Goal: Information Seeking & Learning: Compare options

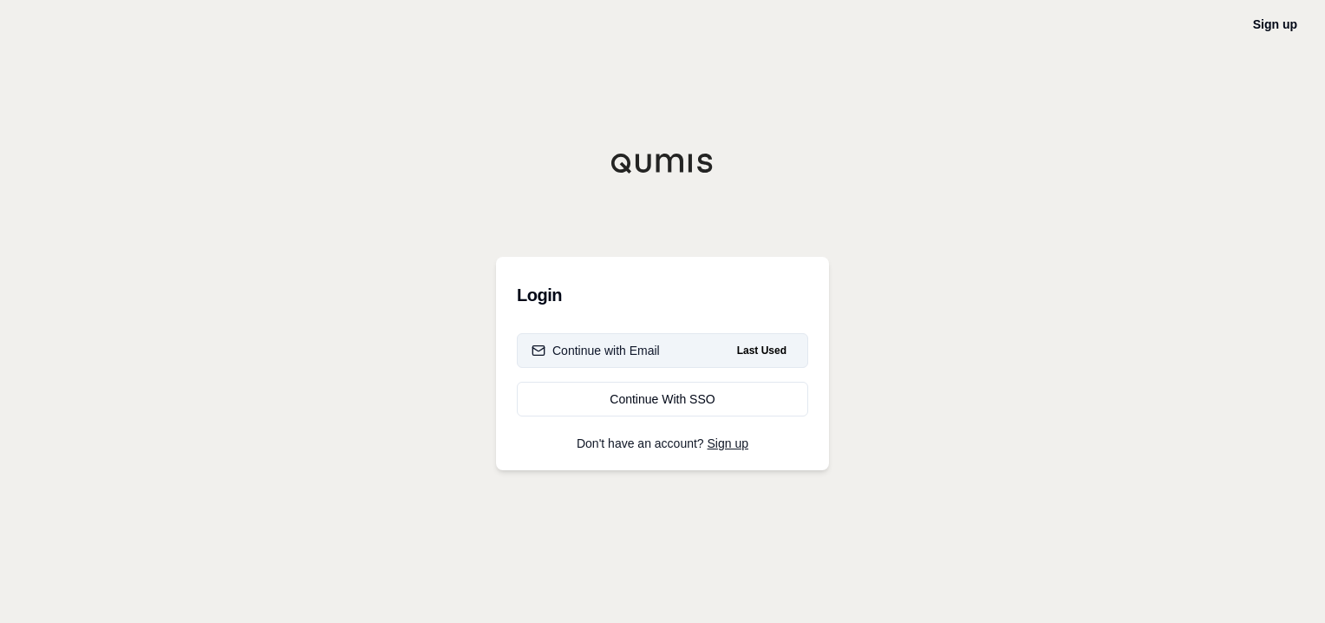
click at [626, 340] on button "Continue with Email Last Used" at bounding box center [662, 350] width 291 height 35
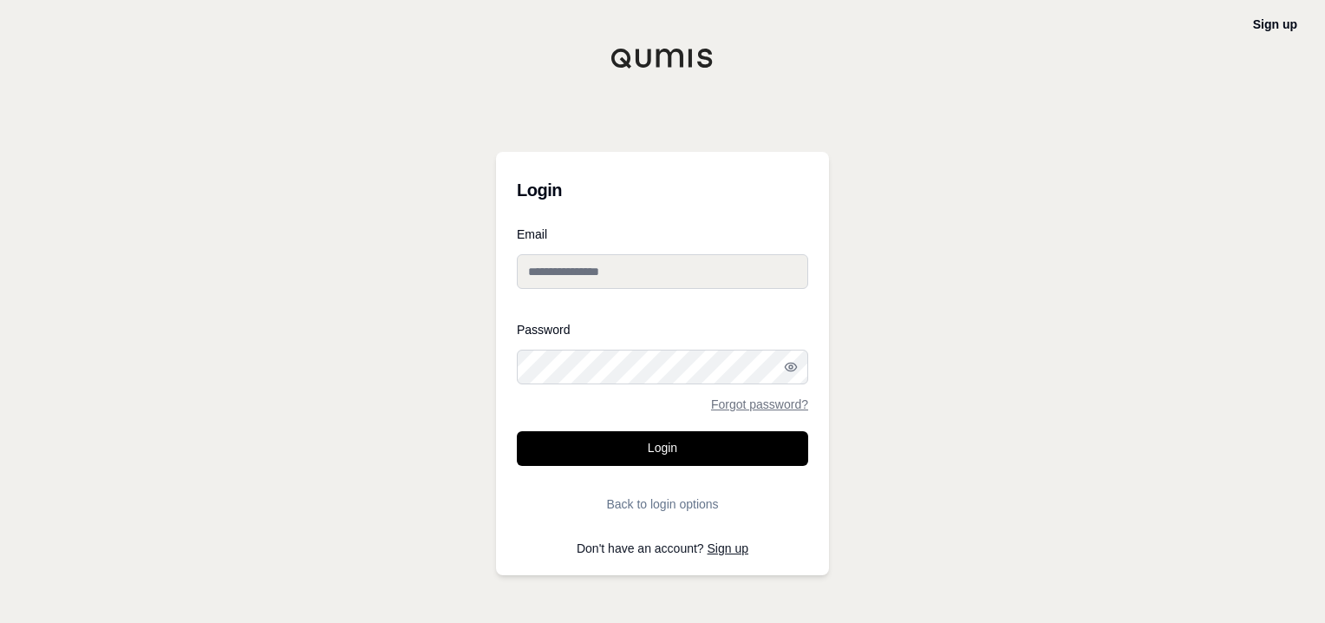
type input "**********"
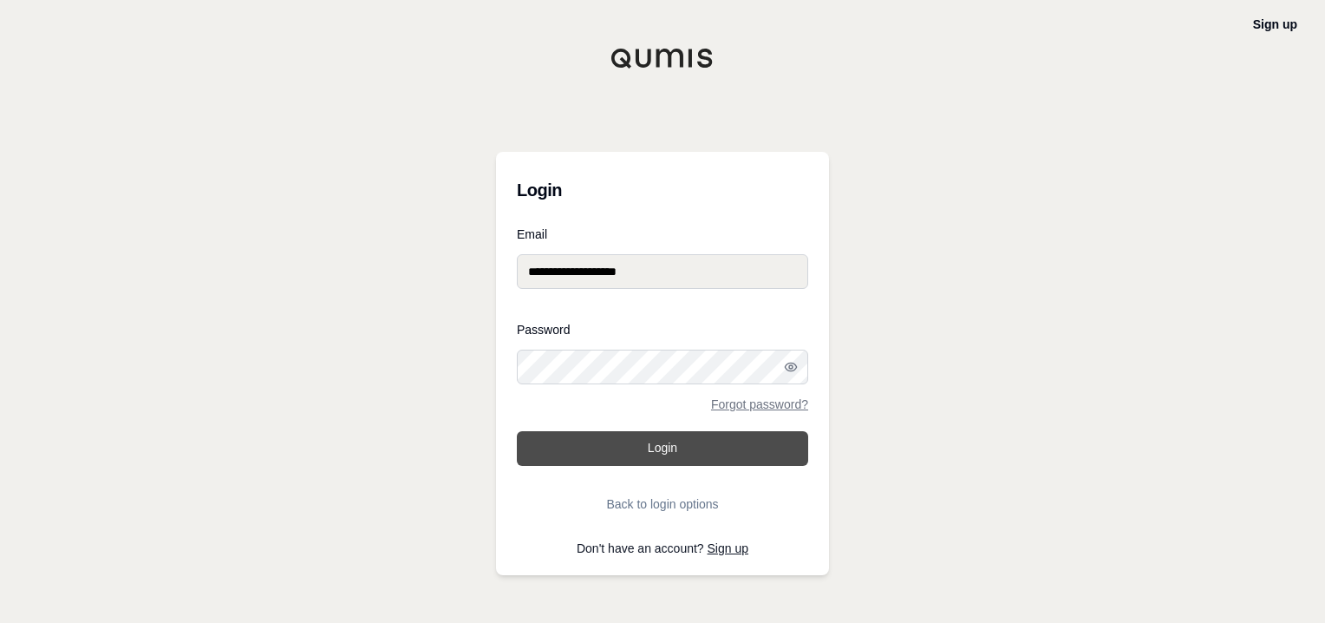
click at [667, 442] on button "Login" at bounding box center [662, 448] width 291 height 35
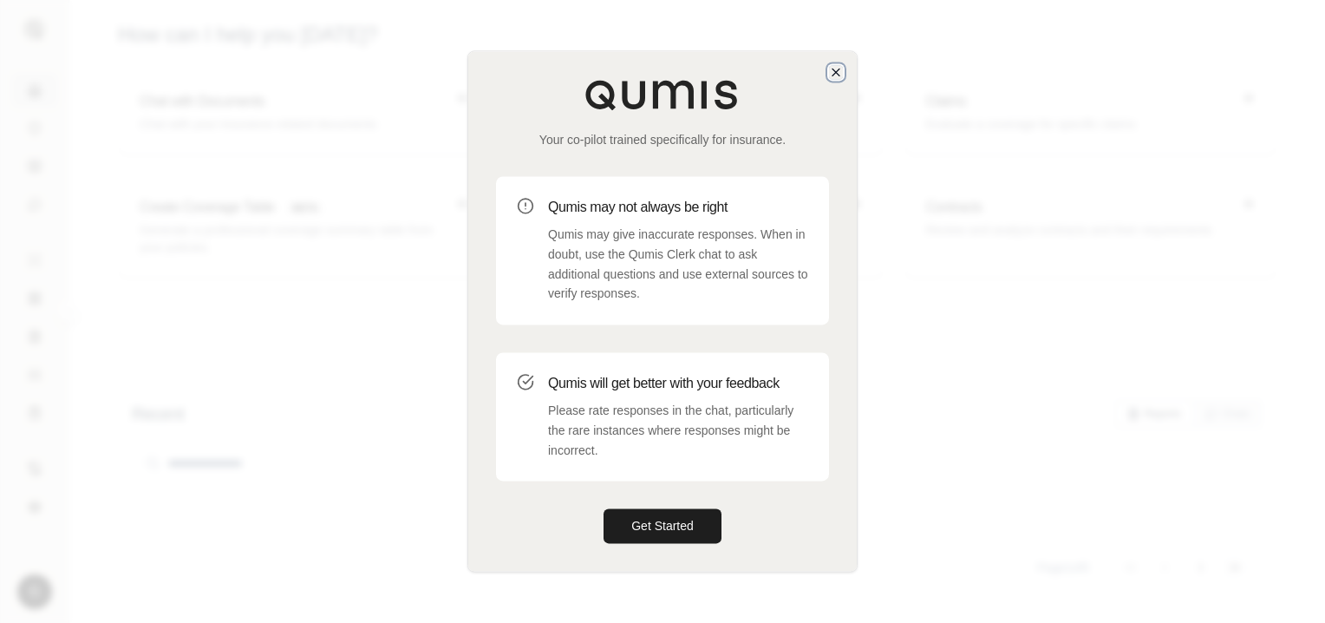
click at [833, 69] on icon "button" at bounding box center [836, 72] width 14 height 14
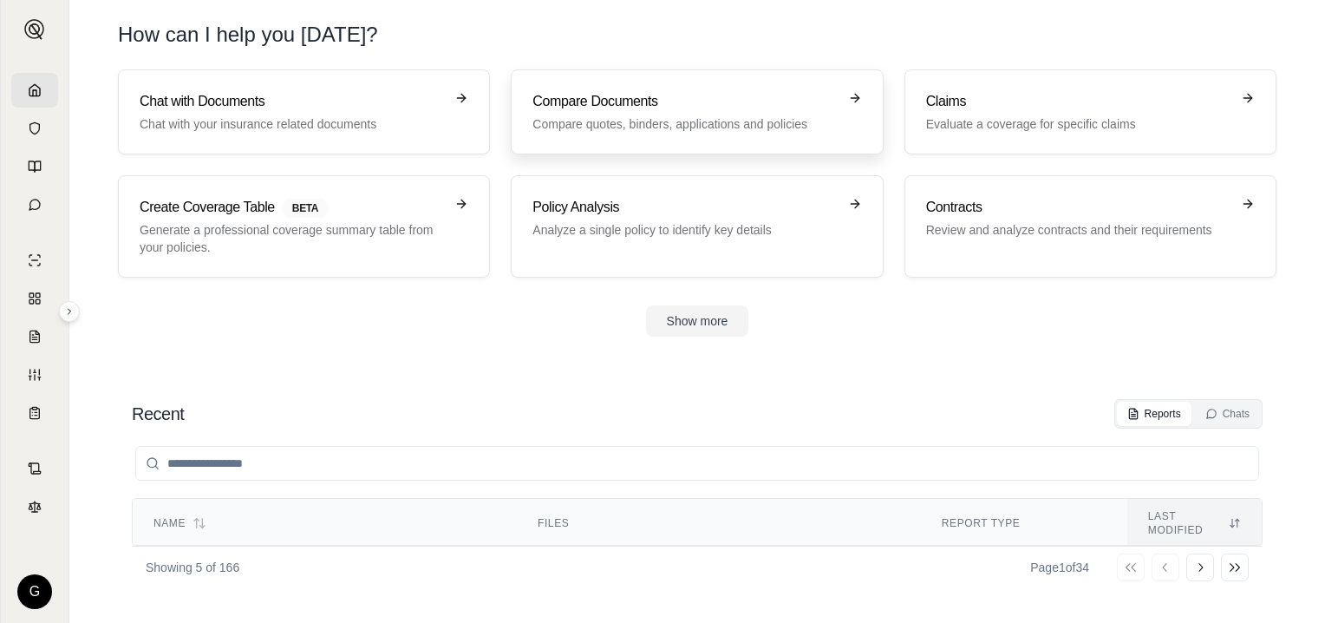
click at [641, 101] on h3 "Compare Documents" at bounding box center [685, 101] width 304 height 21
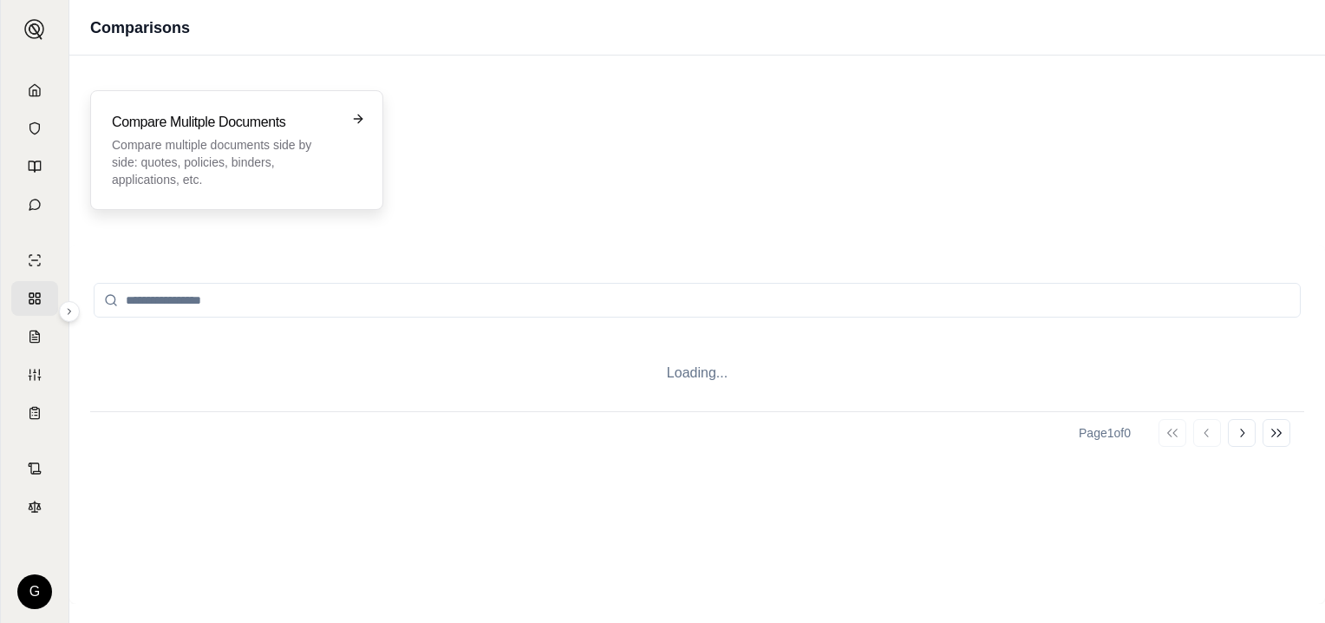
click at [206, 147] on p "Compare multiple documents side by side: quotes, policies, binders, application…" at bounding box center [224, 162] width 225 height 52
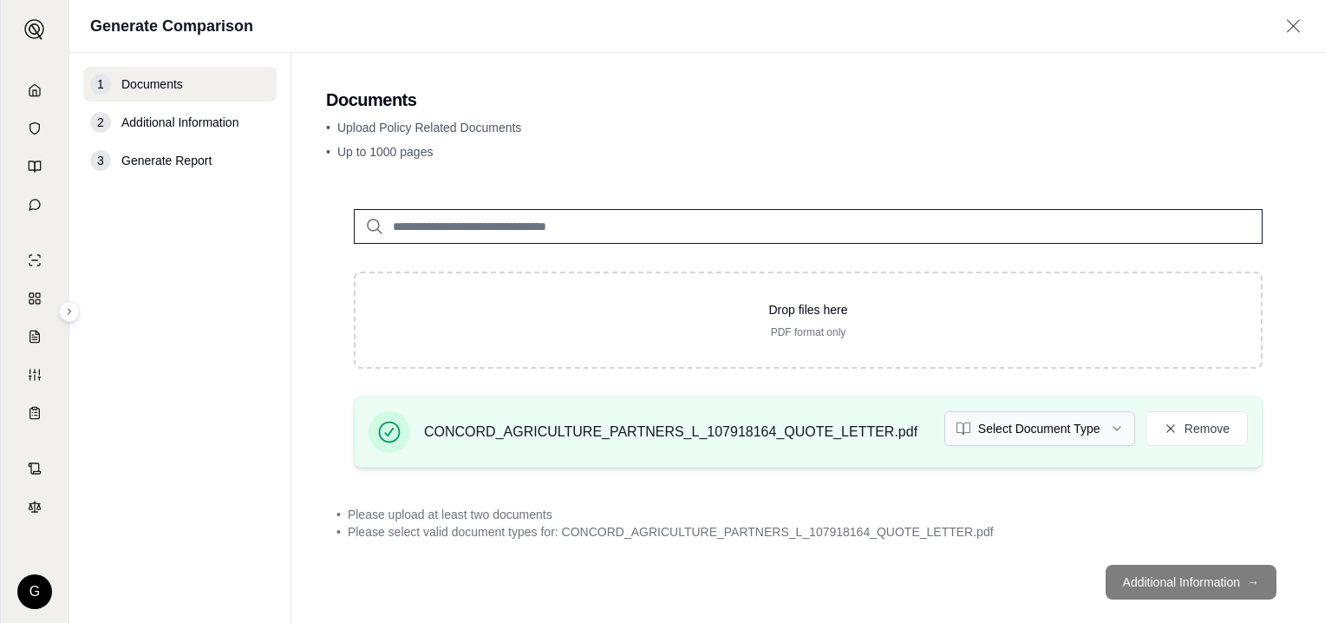
click at [1107, 427] on html "G Generate Comparison 1 Documents 2 Additional Information 3 Generate Report Do…" at bounding box center [662, 311] width 1325 height 623
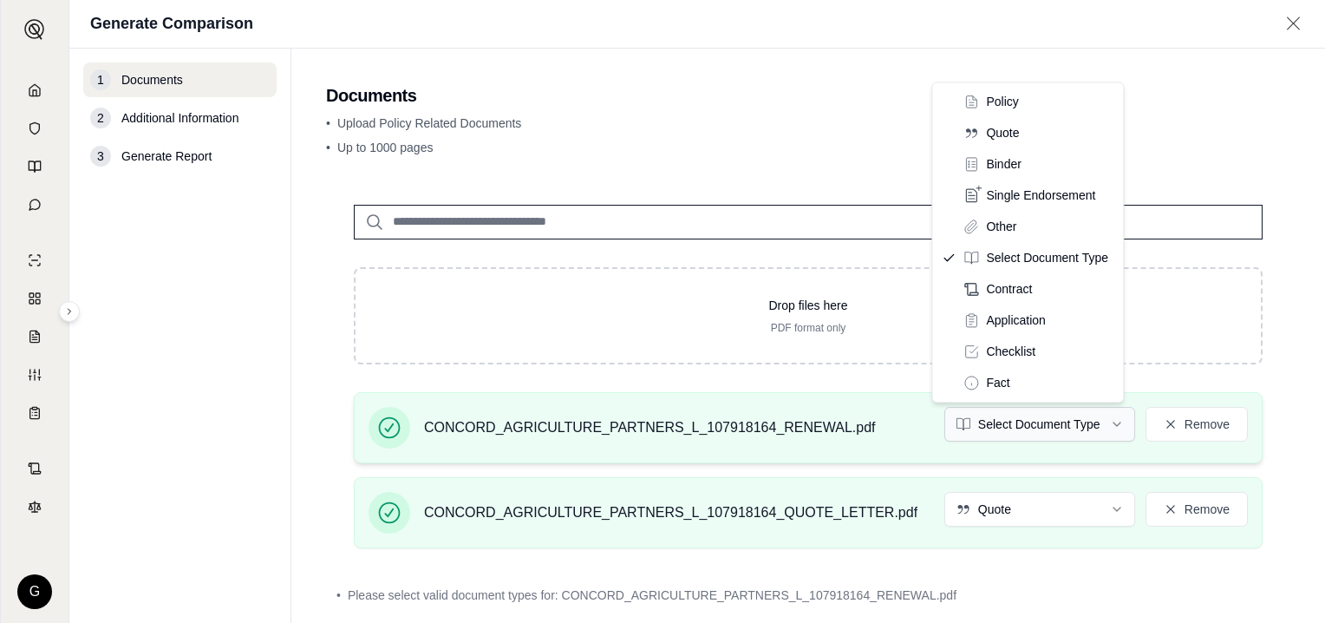
click at [1103, 418] on html "G Generate Comparison 1 Documents 2 Additional Information 3 Generate Report Do…" at bounding box center [662, 311] width 1325 height 623
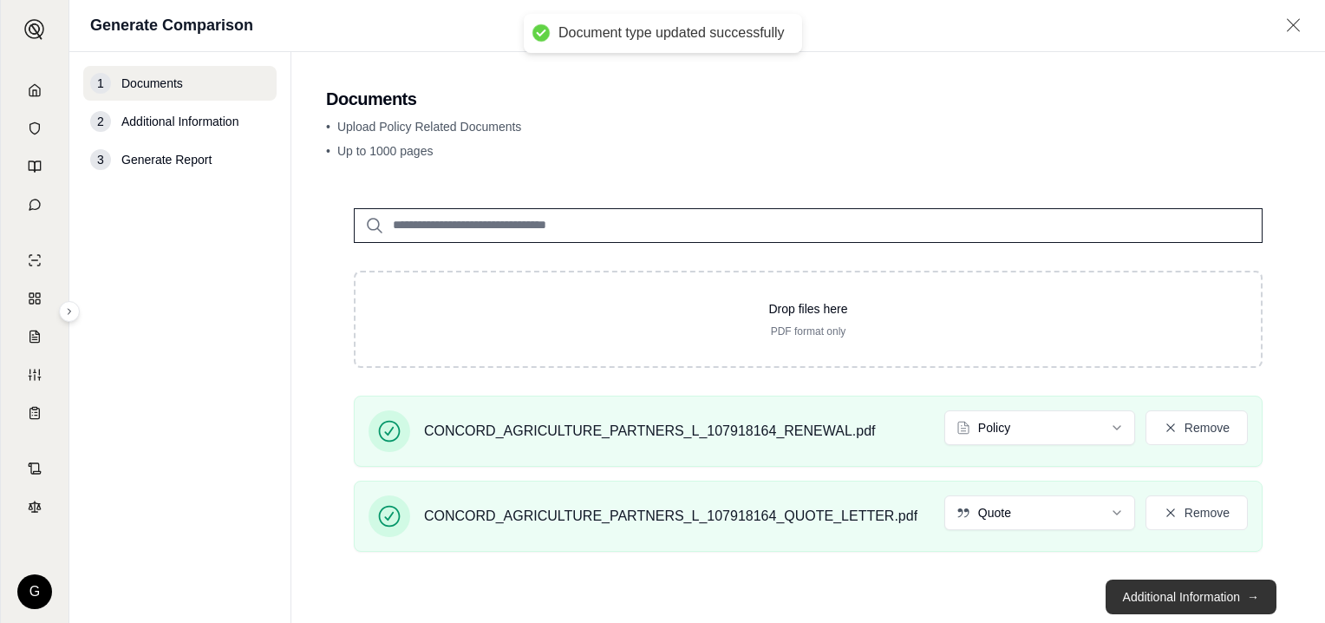
click at [1193, 591] on button "Additional Information →" at bounding box center [1191, 596] width 171 height 35
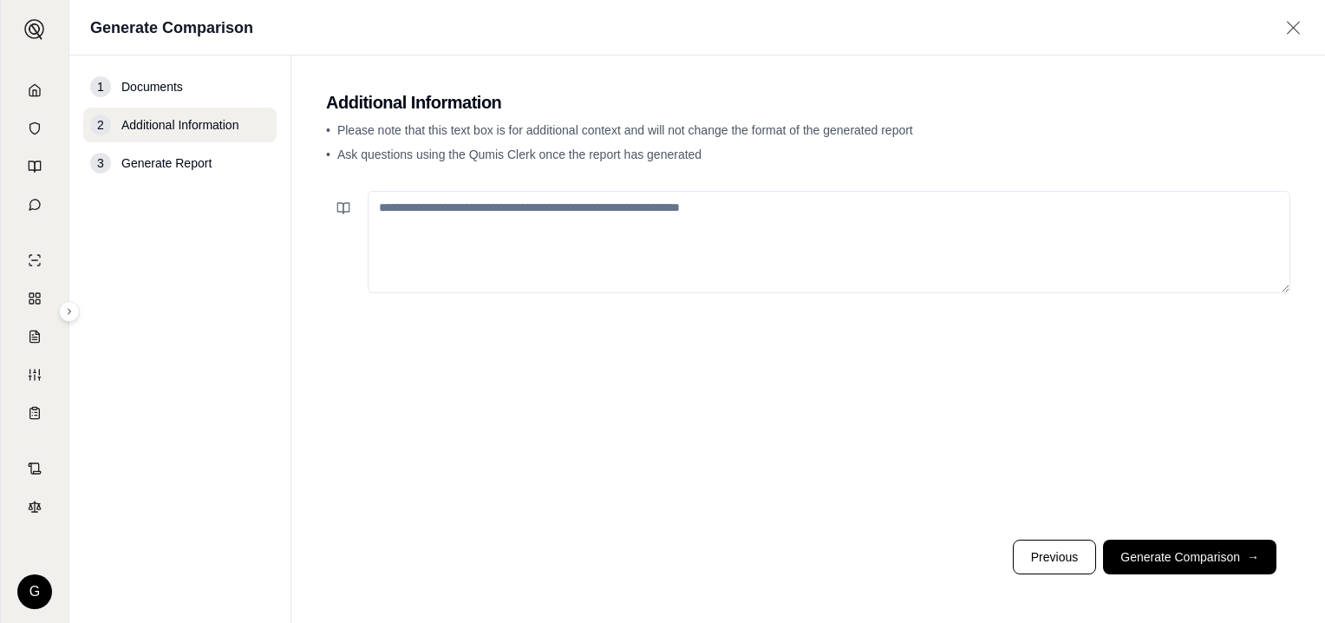
click at [534, 218] on textarea at bounding box center [829, 242] width 923 height 102
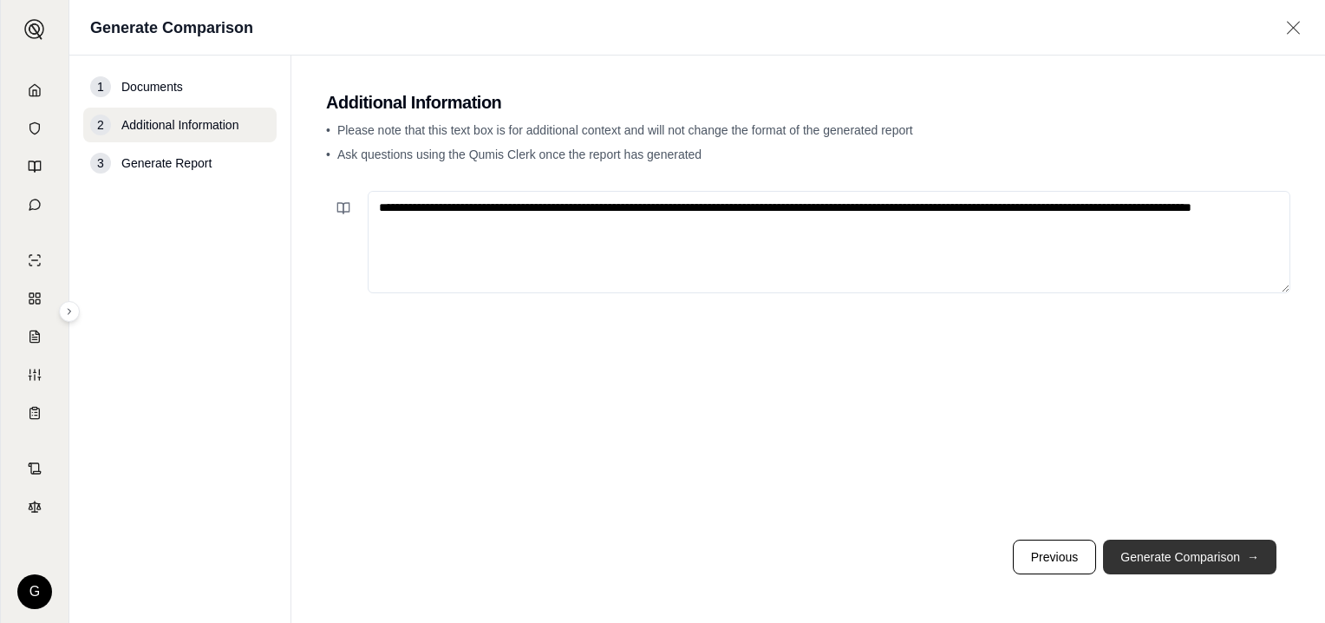
type textarea "**********"
click at [1193, 547] on button "Generate Comparison →" at bounding box center [1189, 556] width 173 height 35
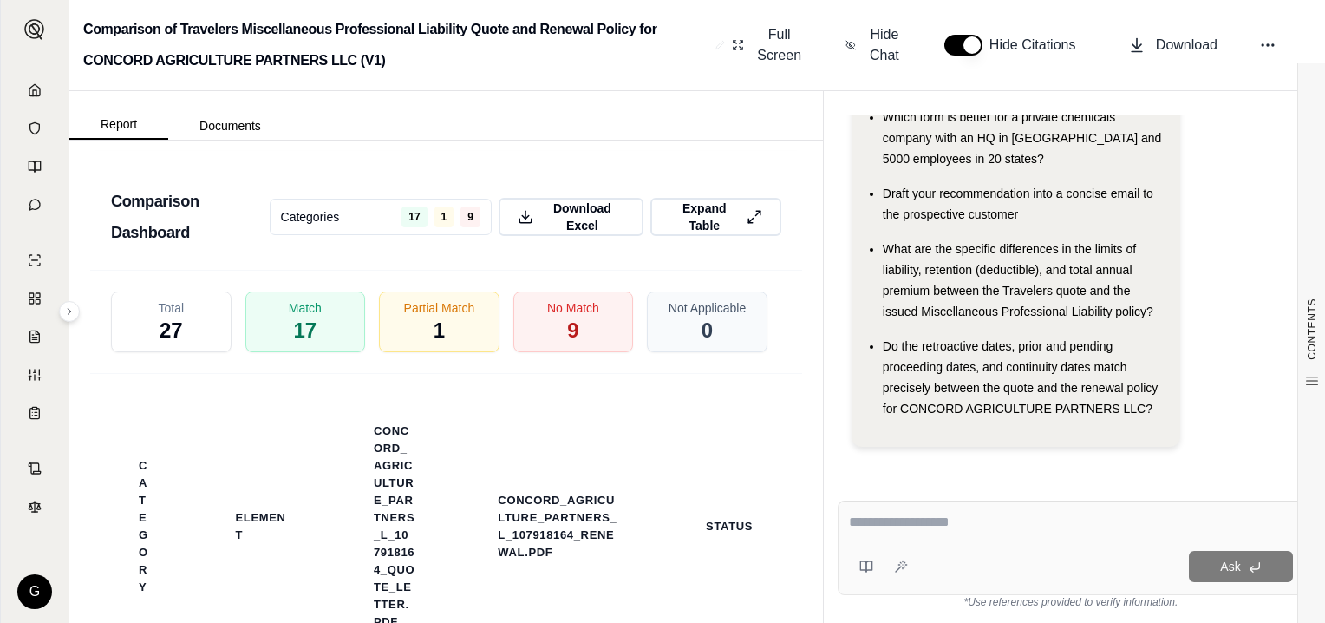
scroll to position [4118, 0]
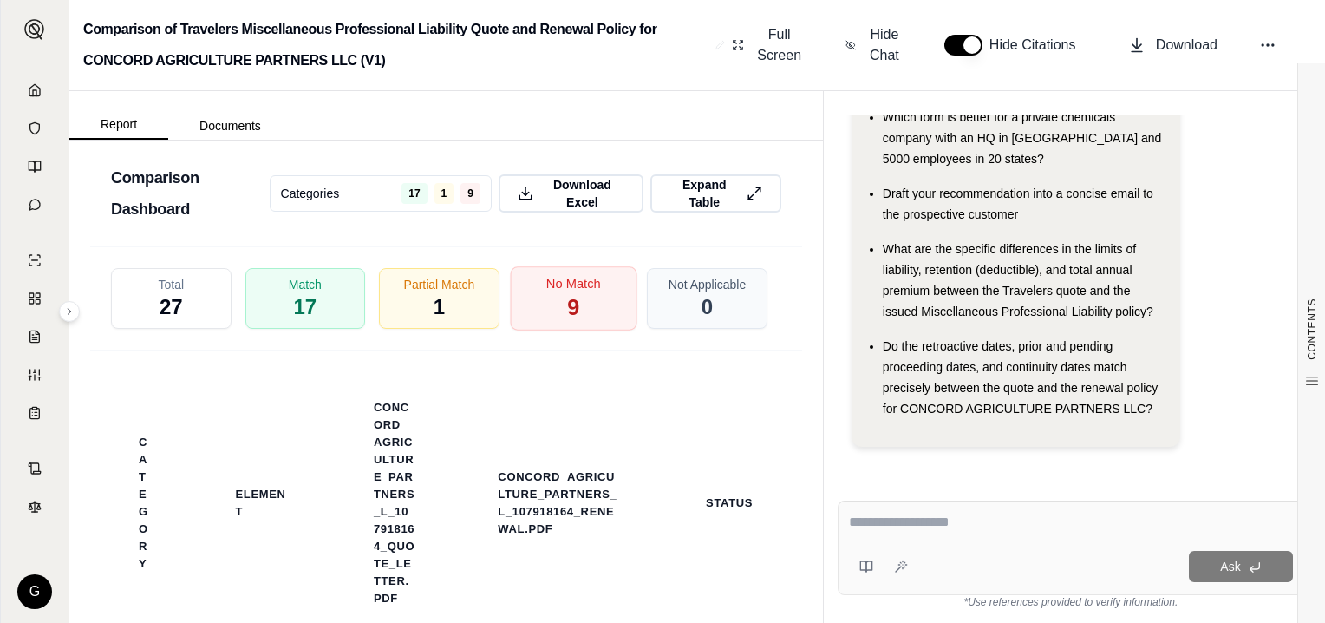
click at [551, 323] on div "No Match 9" at bounding box center [573, 298] width 126 height 64
click at [567, 320] on span "9" at bounding box center [573, 306] width 12 height 29
click at [571, 317] on div "No Match 9" at bounding box center [573, 298] width 126 height 64
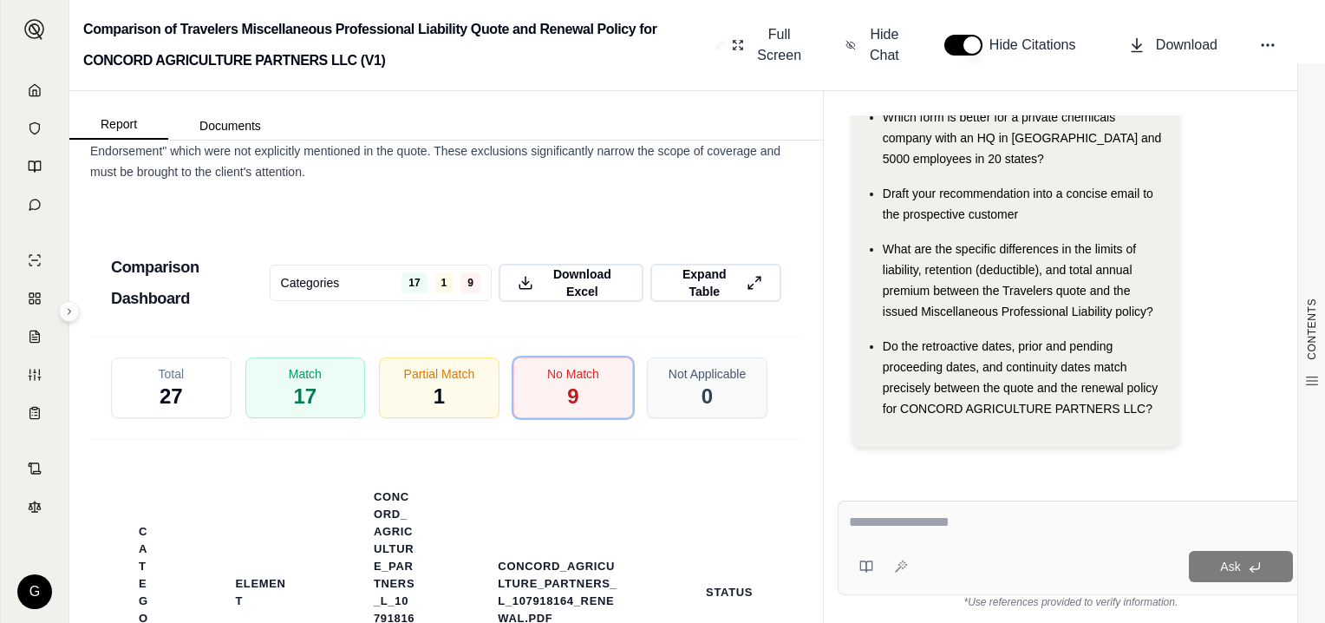
scroll to position [4031, 0]
click at [562, 379] on span "No Match" at bounding box center [573, 370] width 55 height 18
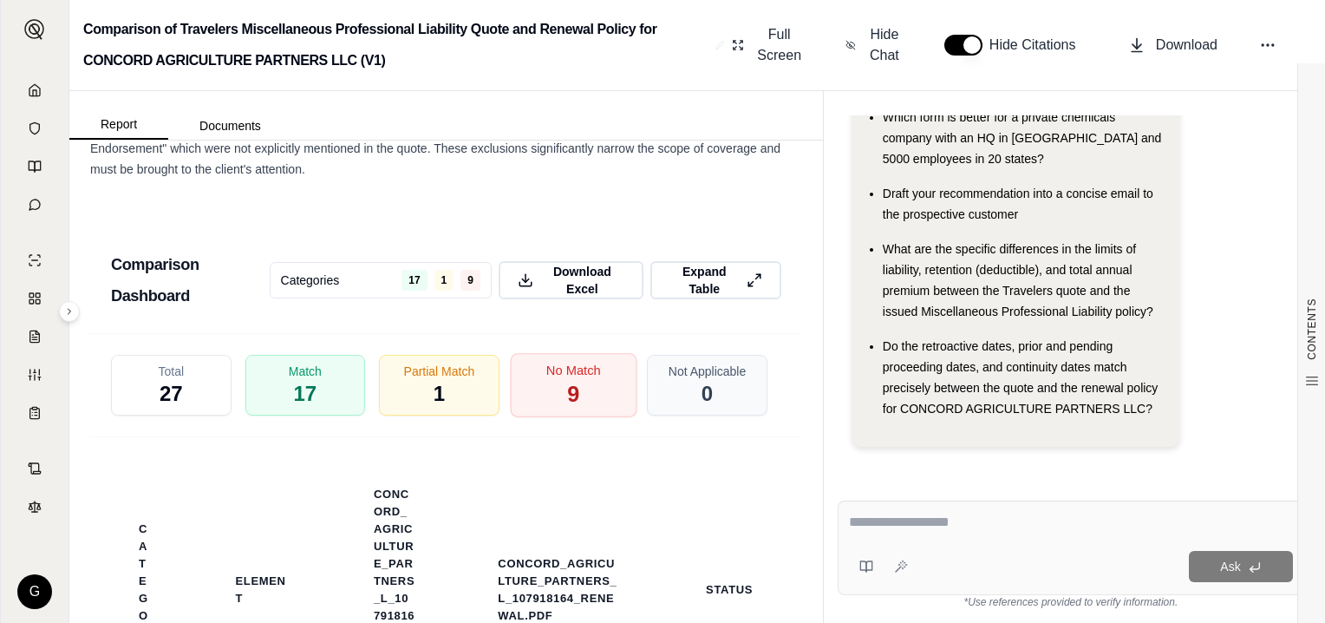
click at [567, 401] on span "9" at bounding box center [573, 393] width 12 height 29
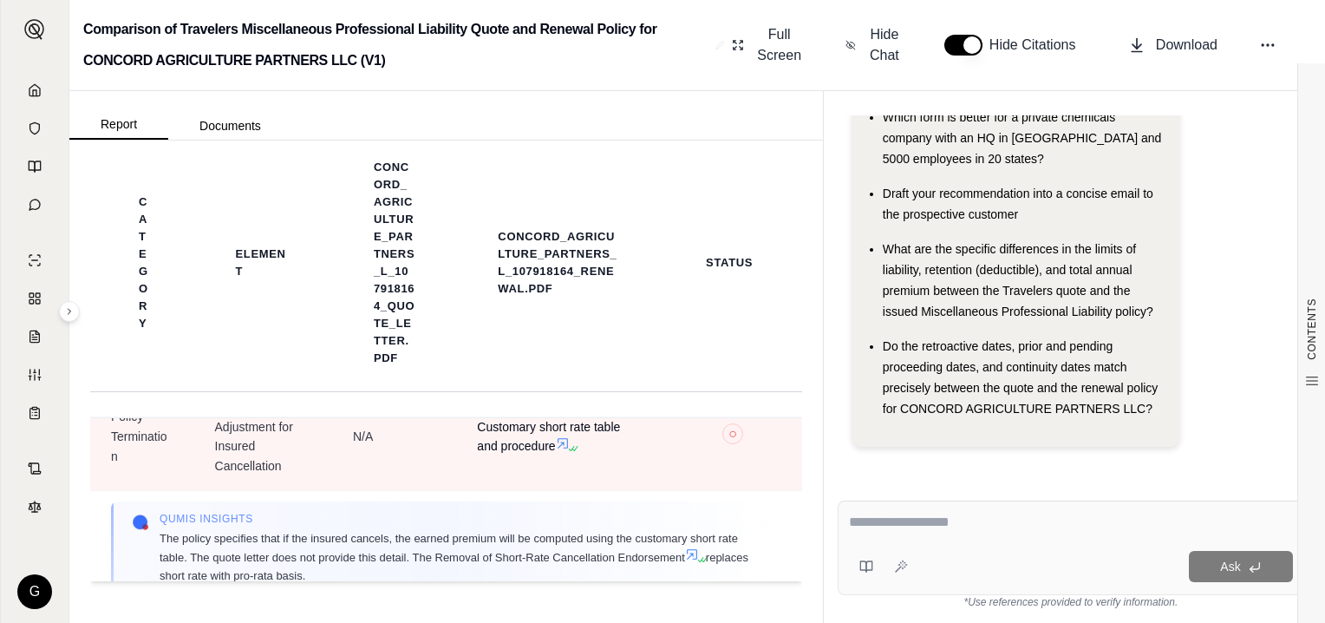
scroll to position [1388, 0]
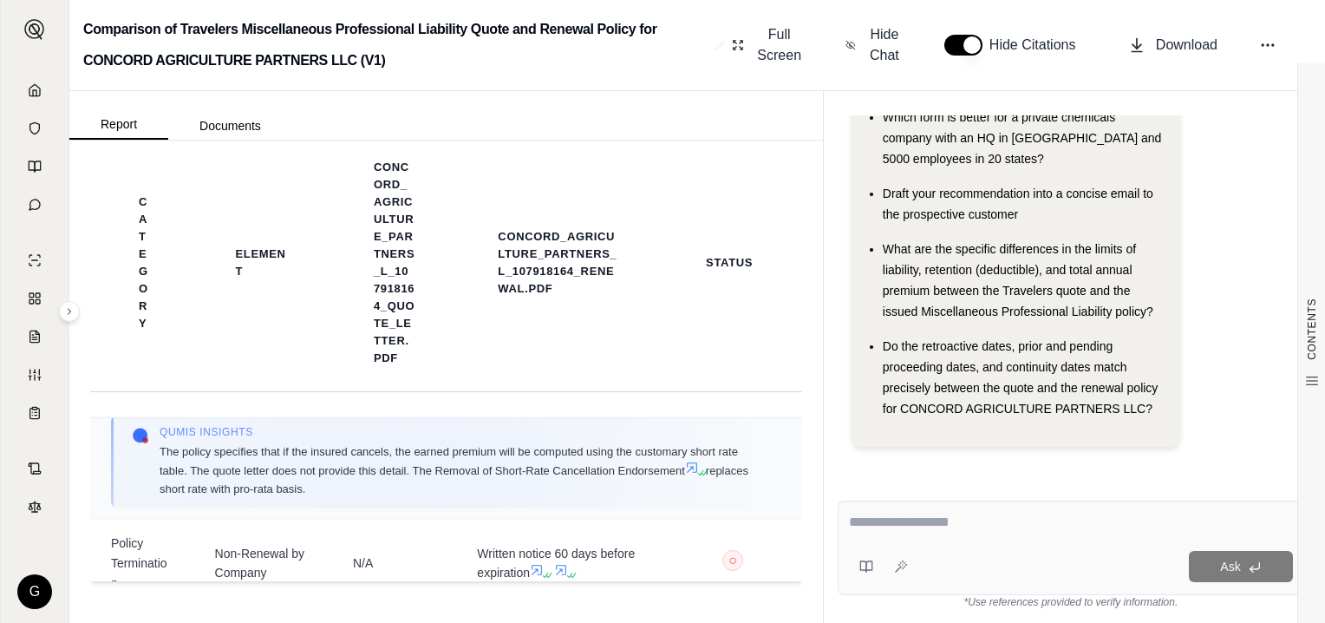
click at [694, 474] on icon at bounding box center [692, 468] width 14 height 14
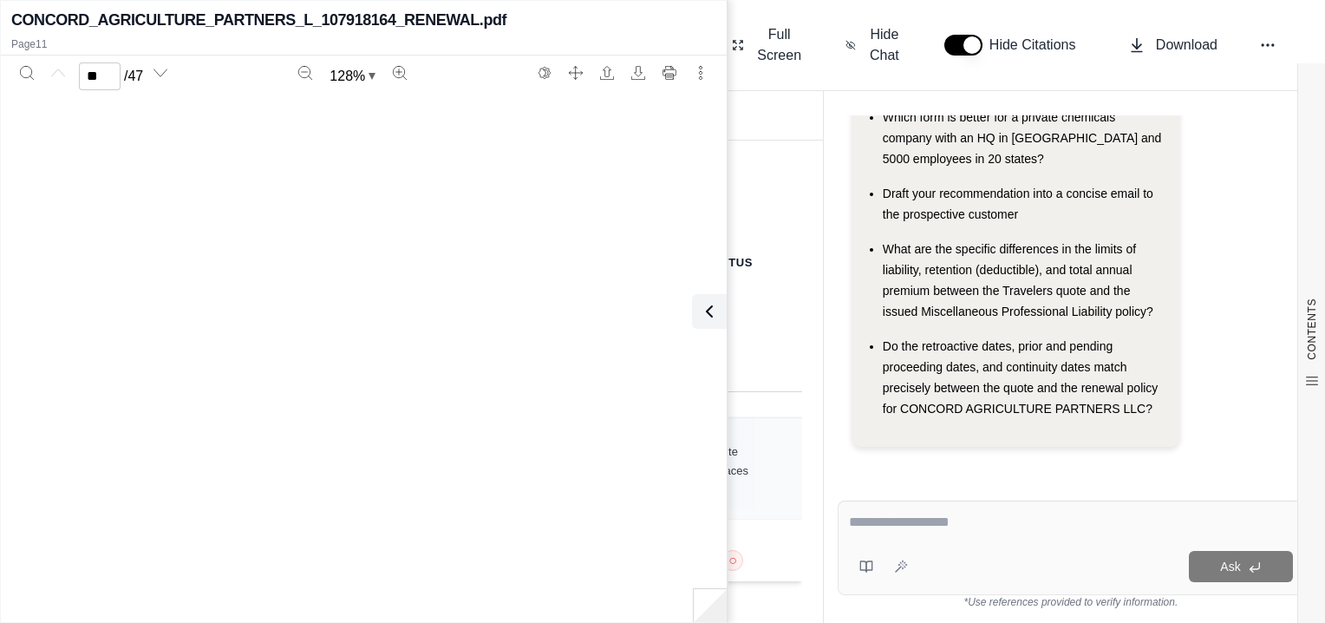
type input "**"
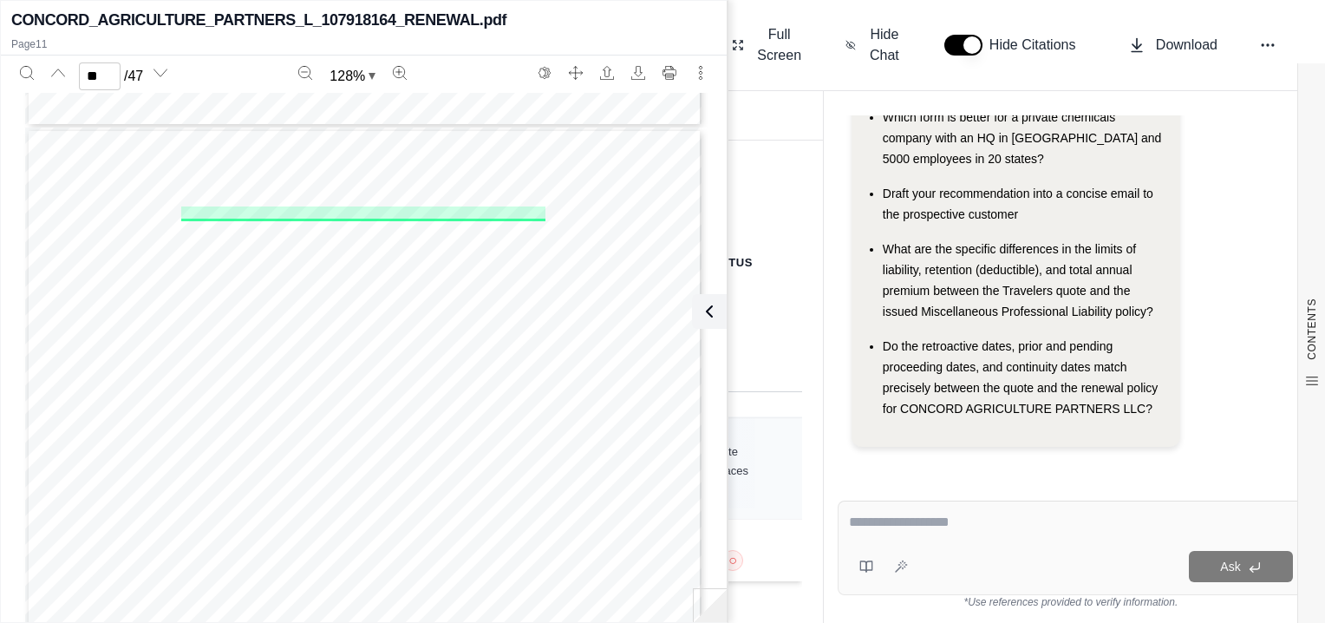
scroll to position [8777, 0]
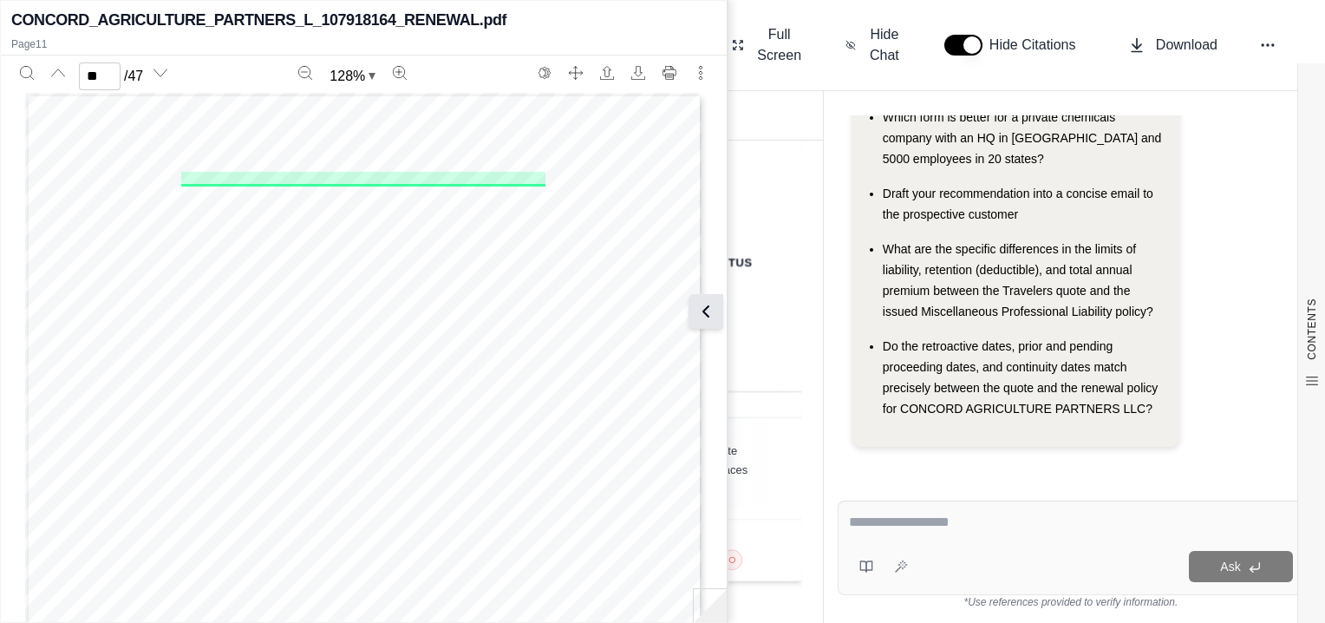
click at [706, 312] on icon at bounding box center [705, 311] width 5 height 10
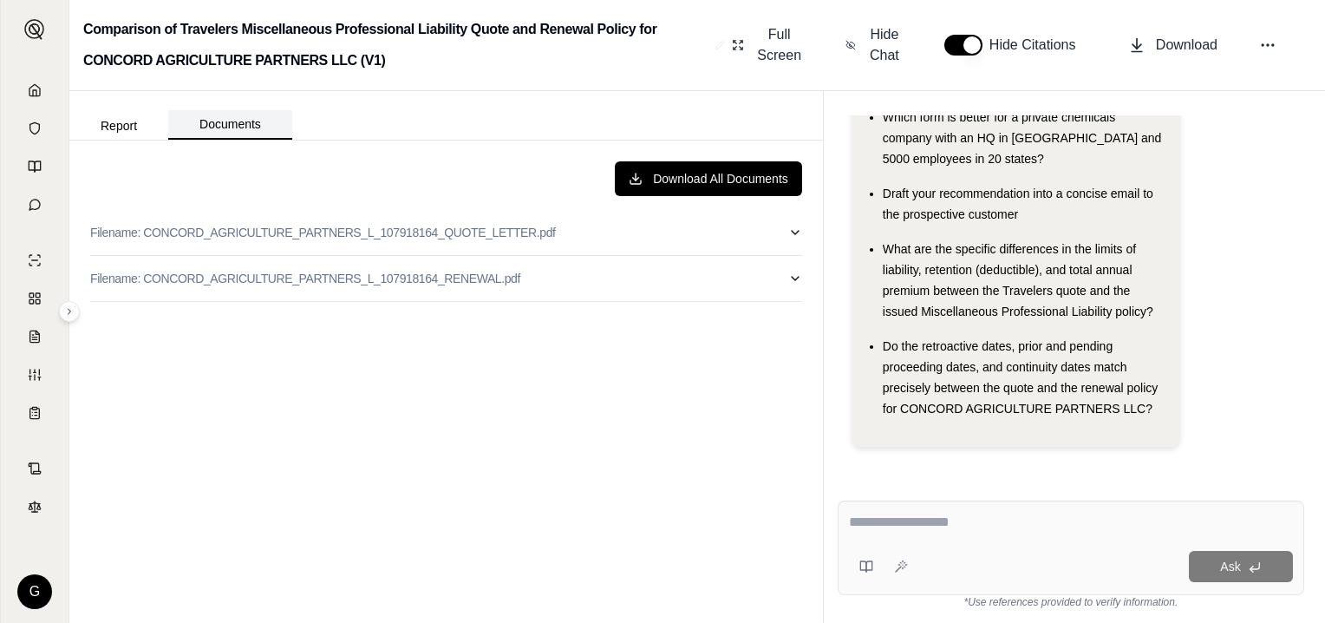
click at [219, 127] on button "Documents" at bounding box center [230, 124] width 124 height 29
click at [272, 224] on p "Filename: CONCORD_AGRICULTURE_PARTNERS_L_107918164_QUOTE_LETTER.pdf" at bounding box center [323, 232] width 466 height 17
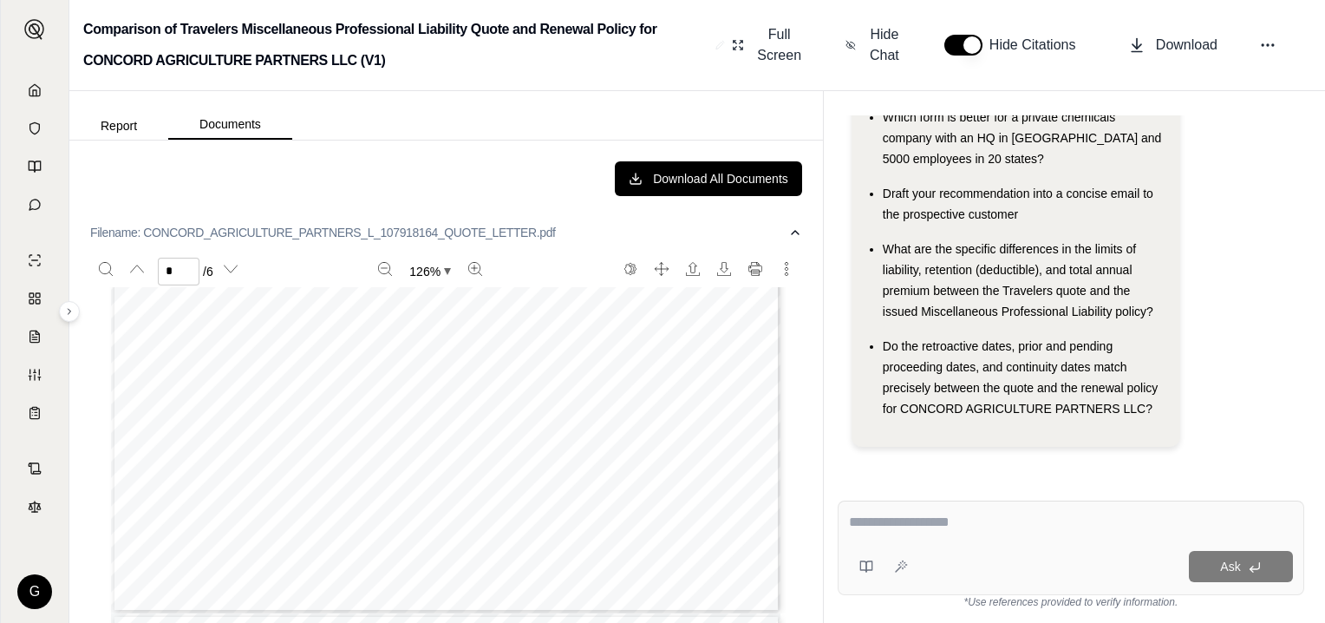
type input "*"
click at [114, 112] on button "Report" at bounding box center [118, 126] width 99 height 28
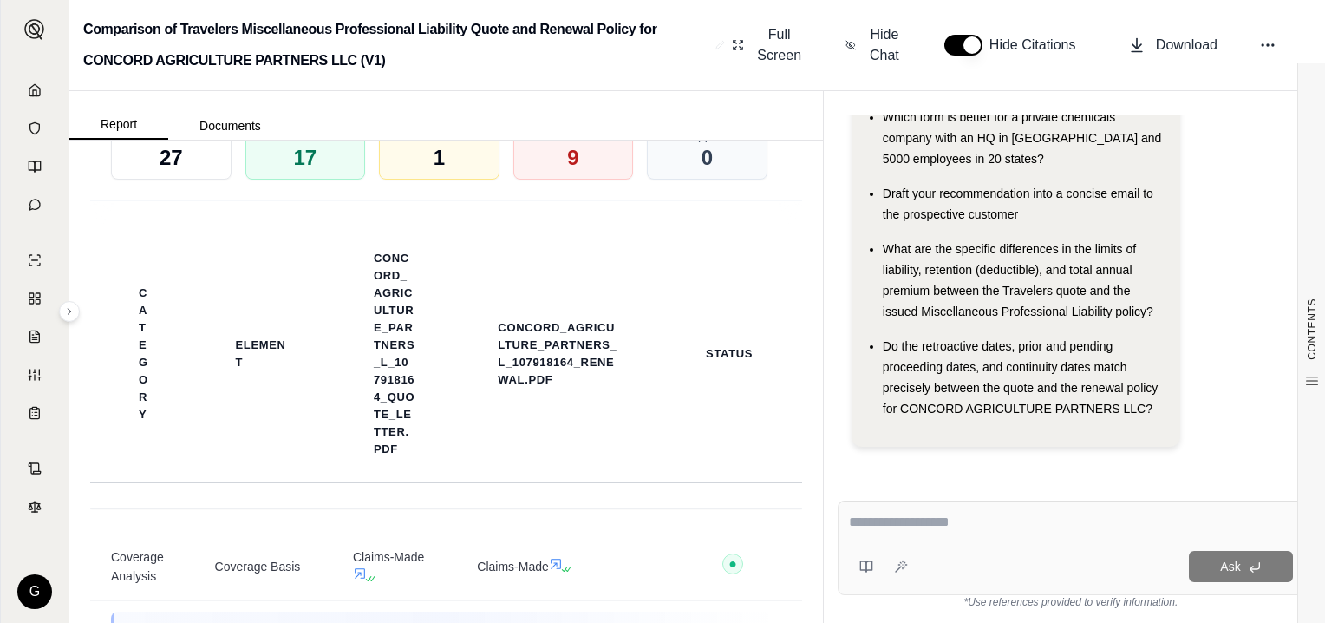
scroll to position [4031, 0]
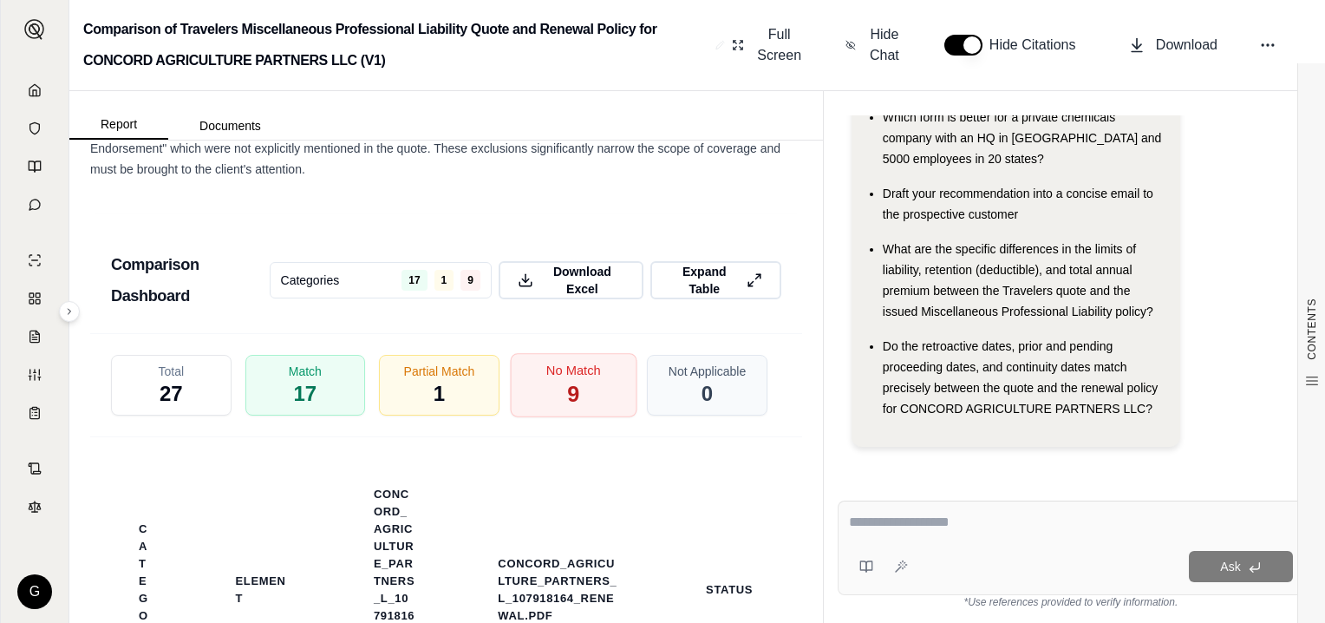
click at [558, 379] on span "No Match" at bounding box center [573, 370] width 55 height 18
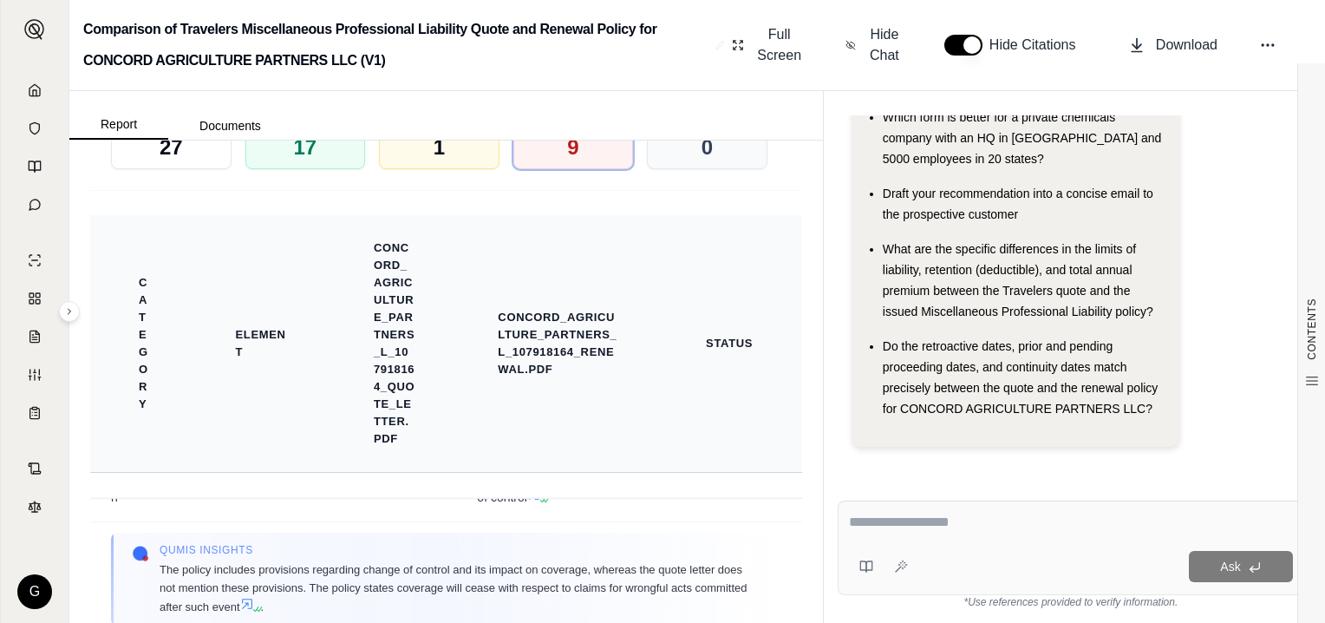
scroll to position [4205, 0]
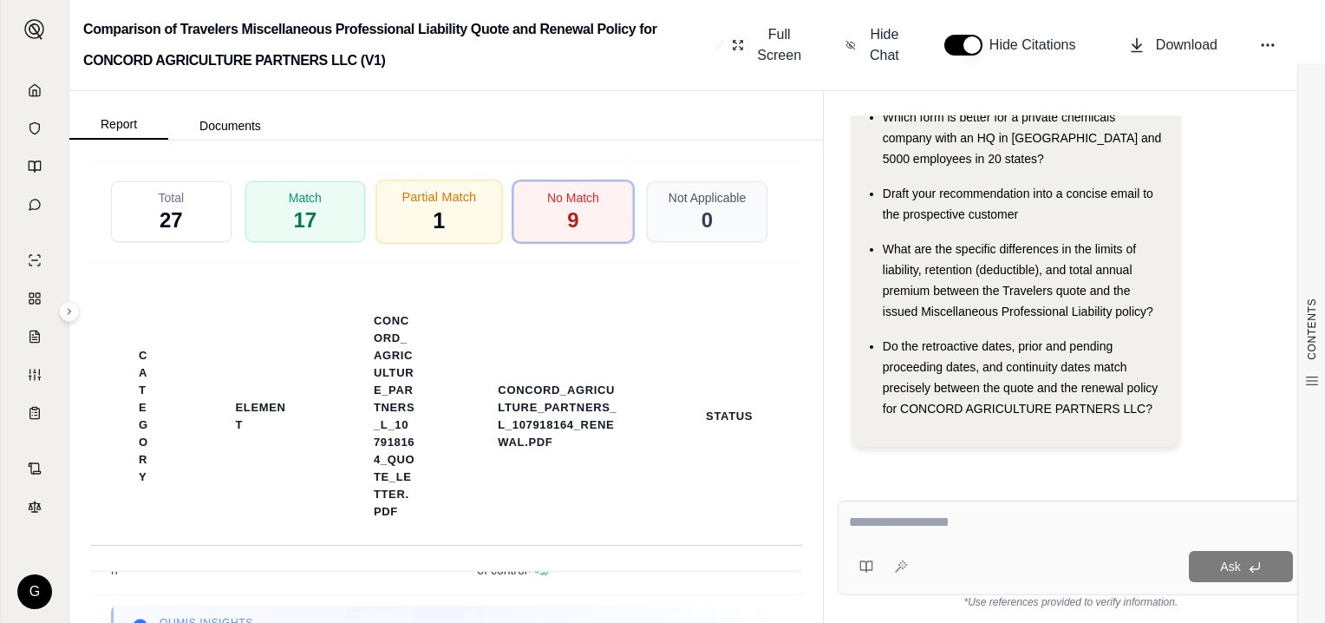
click at [433, 235] on span "1" at bounding box center [439, 220] width 12 height 29
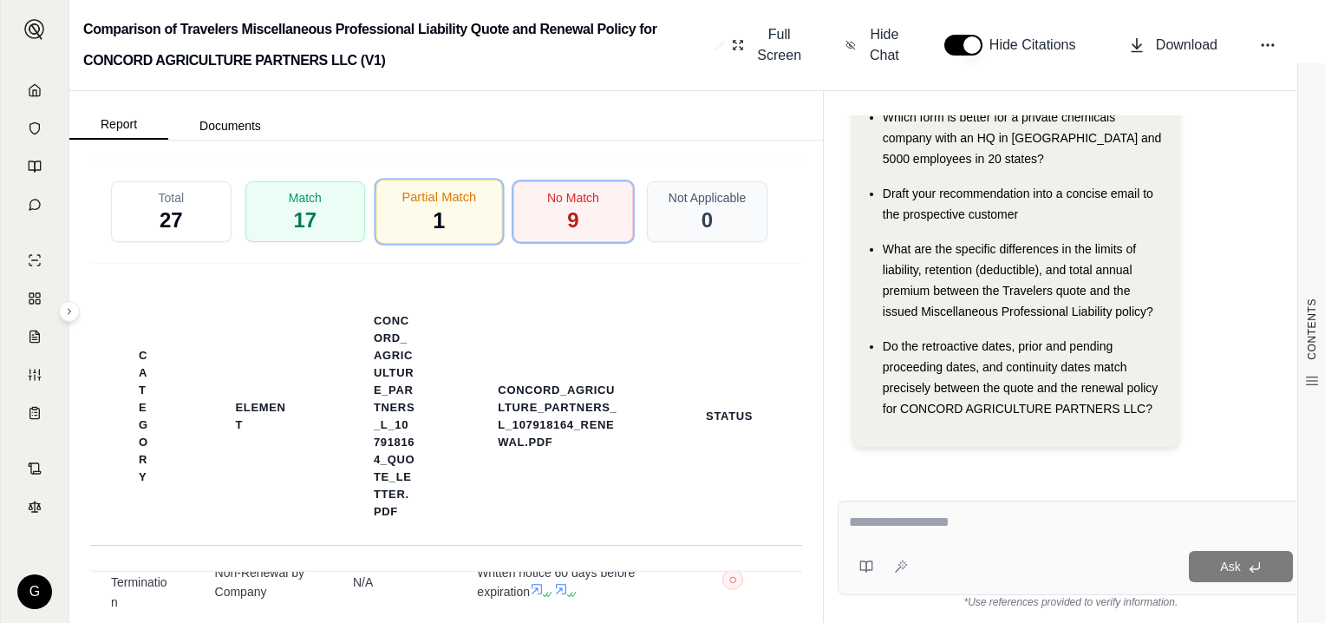
click at [453, 238] on div "Partial Match 1" at bounding box center [439, 212] width 126 height 64
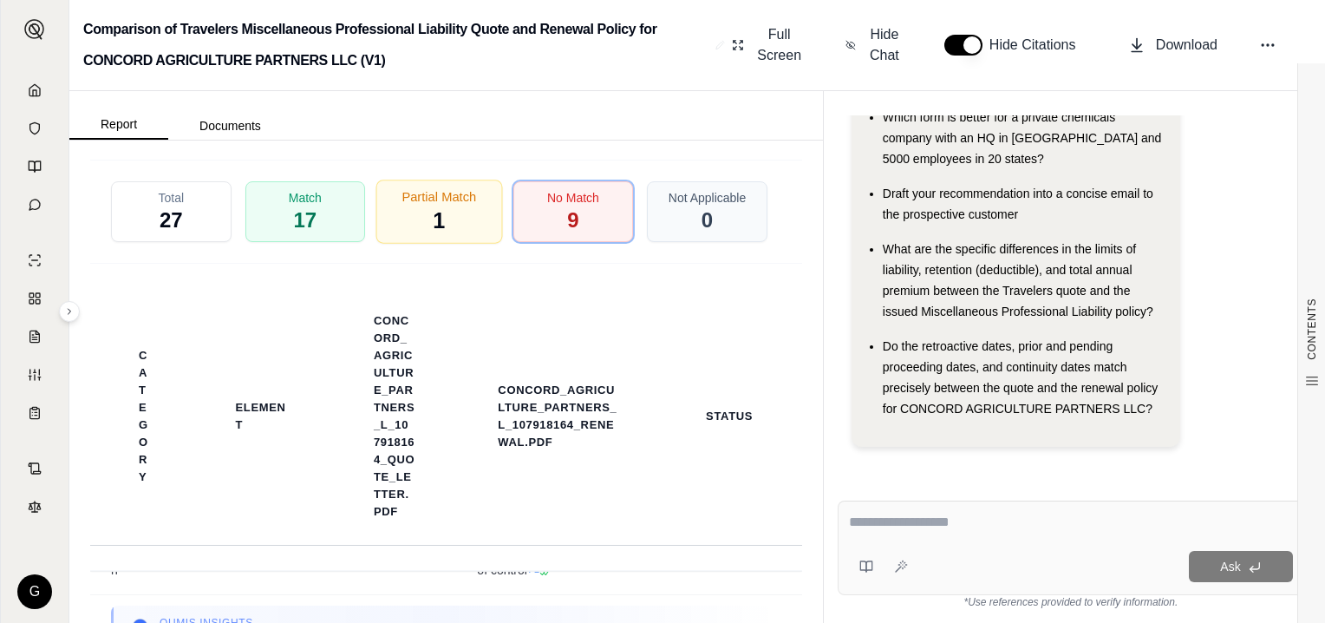
click at [422, 237] on div "Partial Match 1" at bounding box center [439, 212] width 126 height 64
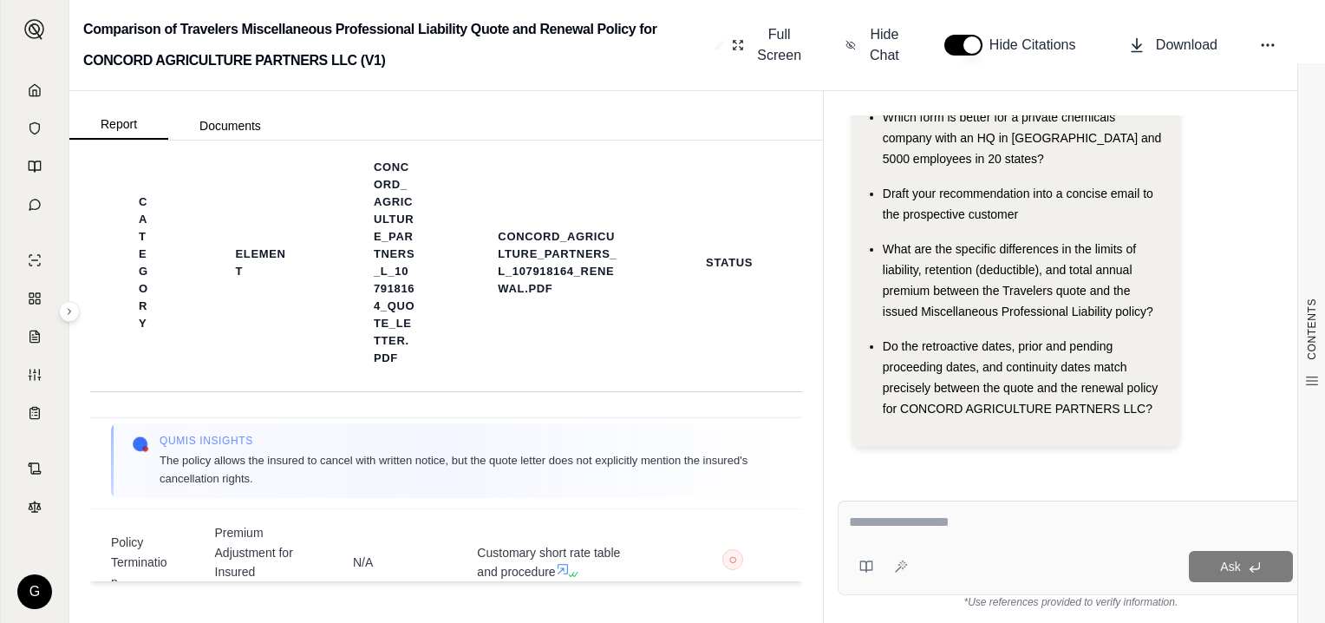
scroll to position [1093, 0]
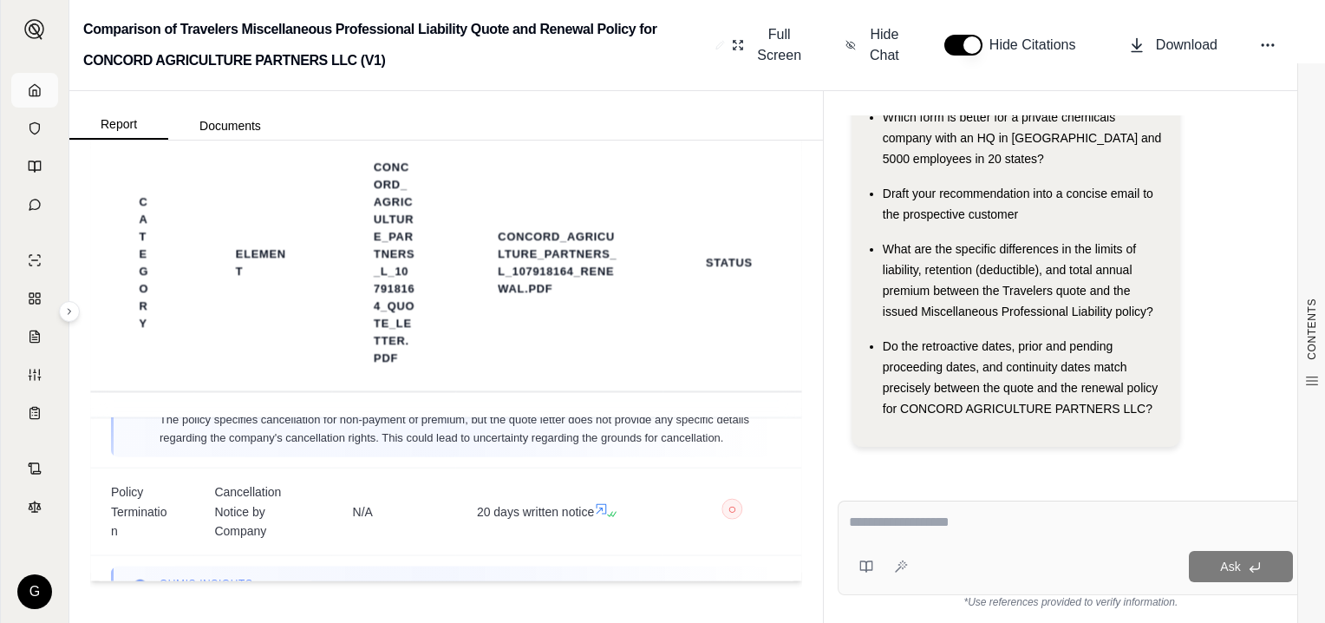
click at [38, 88] on icon at bounding box center [34, 89] width 10 height 11
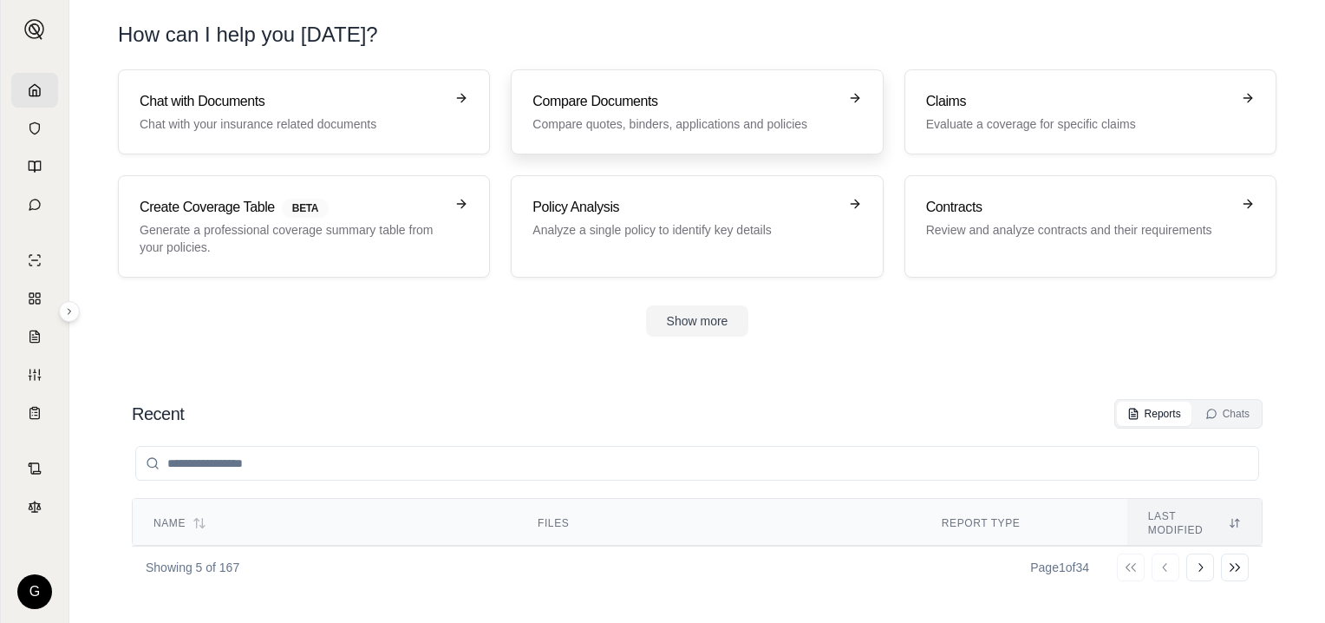
click at [726, 108] on h3 "Compare Documents" at bounding box center [685, 101] width 304 height 21
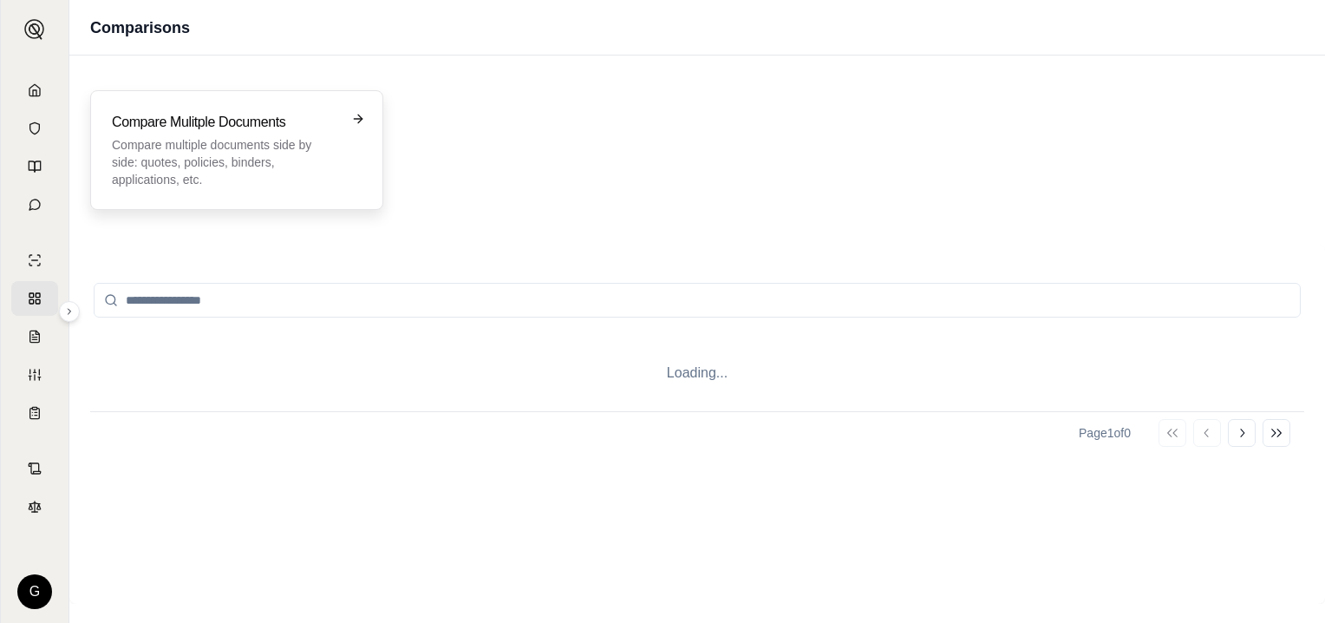
click at [245, 148] on p "Compare multiple documents side by side: quotes, policies, binders, application…" at bounding box center [224, 162] width 225 height 52
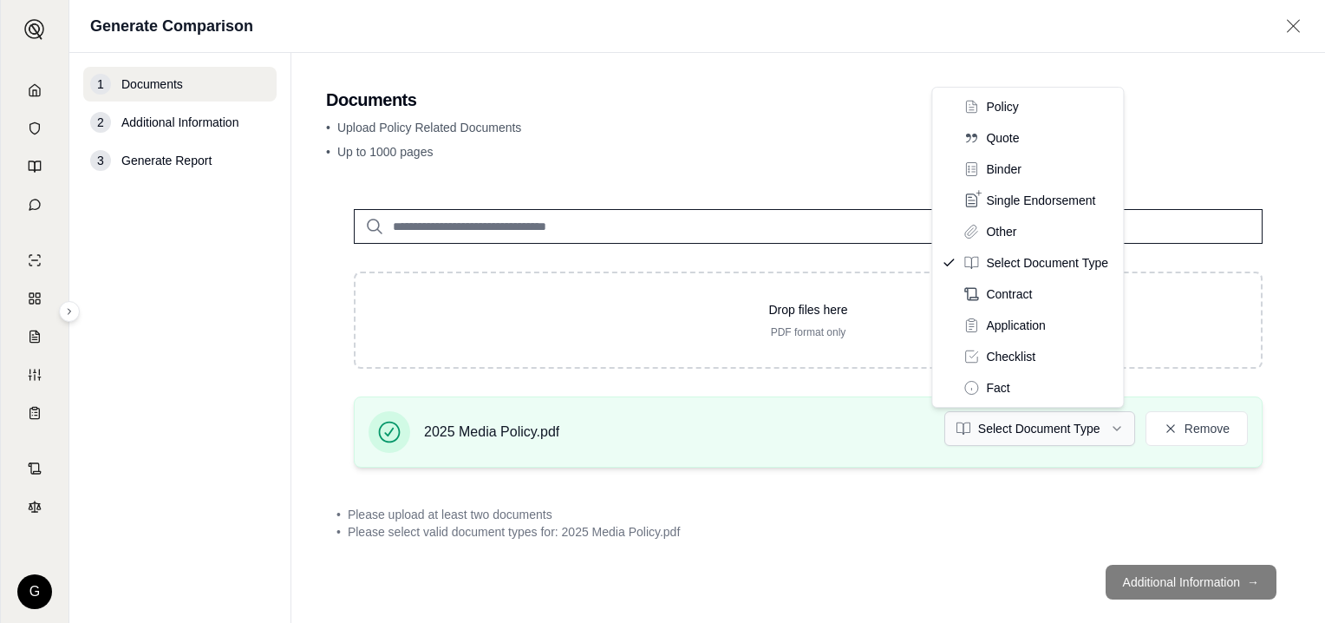
click at [1106, 427] on html "G Generate Comparison 1 Documents 2 Additional Information 3 Generate Report Do…" at bounding box center [662, 311] width 1325 height 623
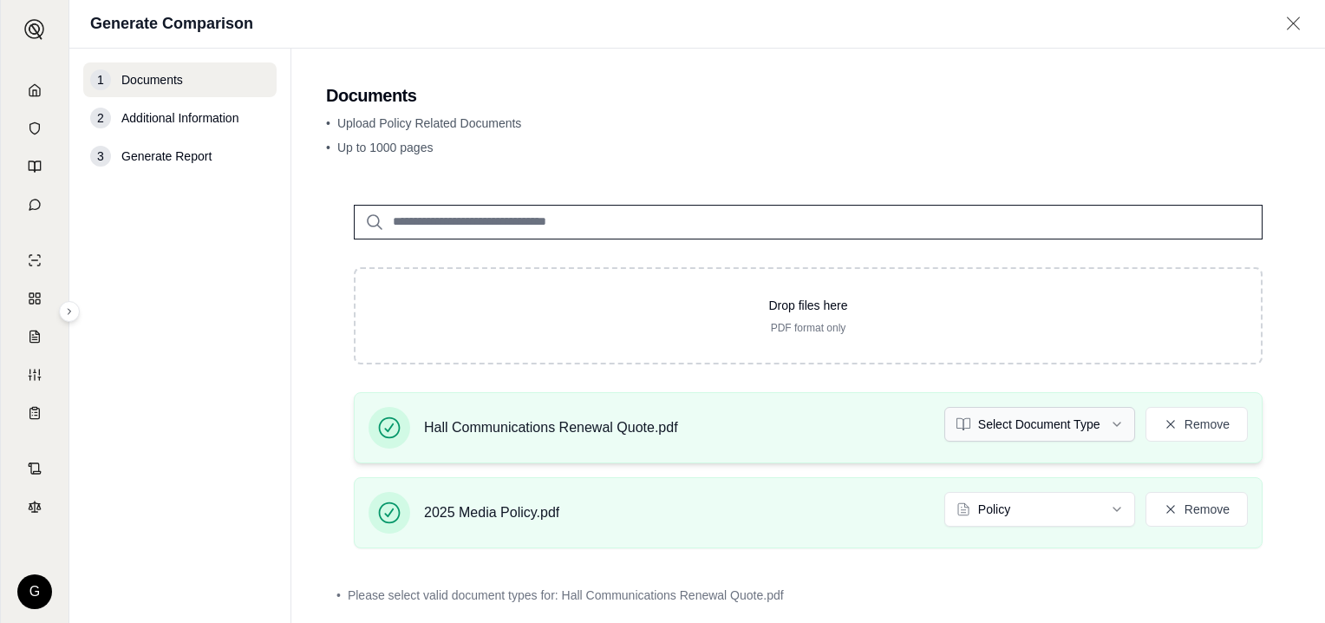
click at [1106, 418] on html "G Generate Comparison 1 Documents 2 Additional Information 3 Generate Report Do…" at bounding box center [662, 311] width 1325 height 623
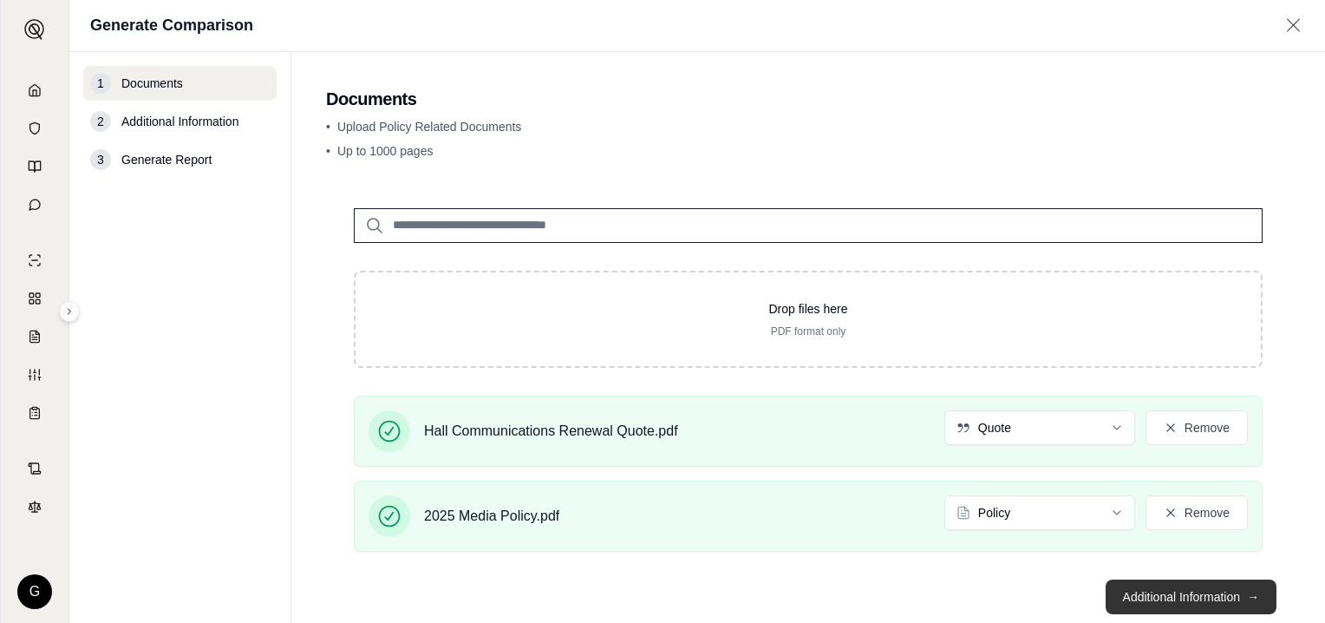
click at [1166, 586] on button "Additional Information →" at bounding box center [1191, 596] width 171 height 35
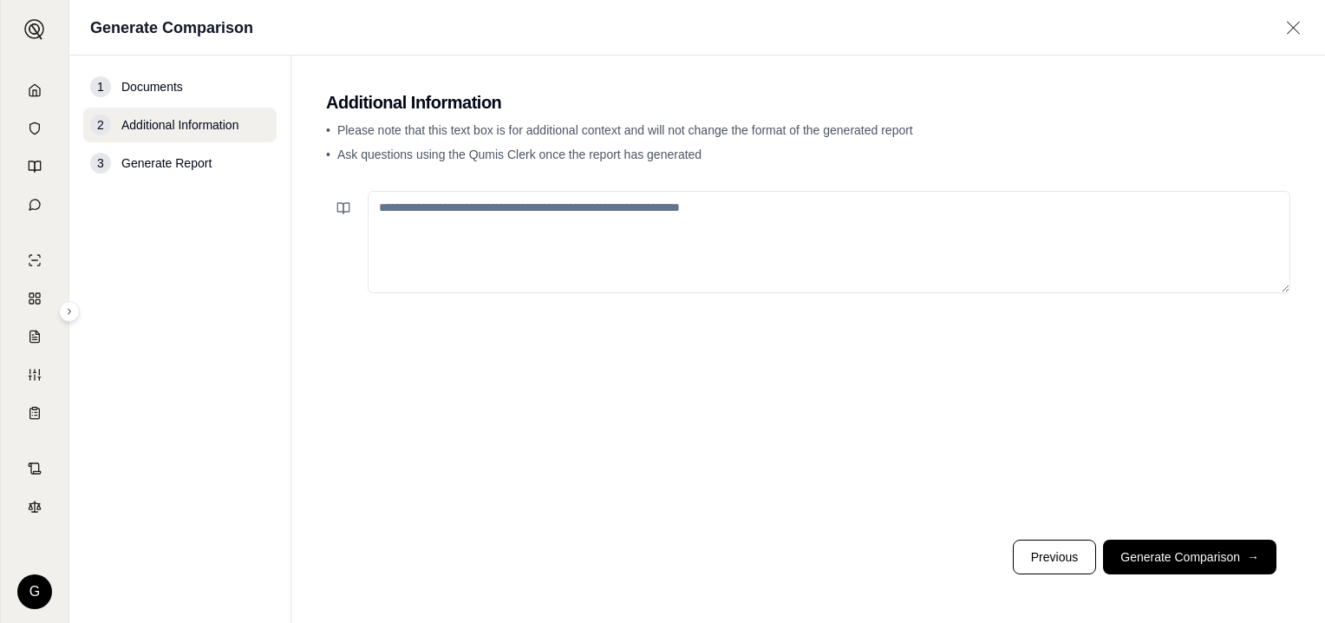
click at [575, 220] on textarea at bounding box center [829, 242] width 923 height 102
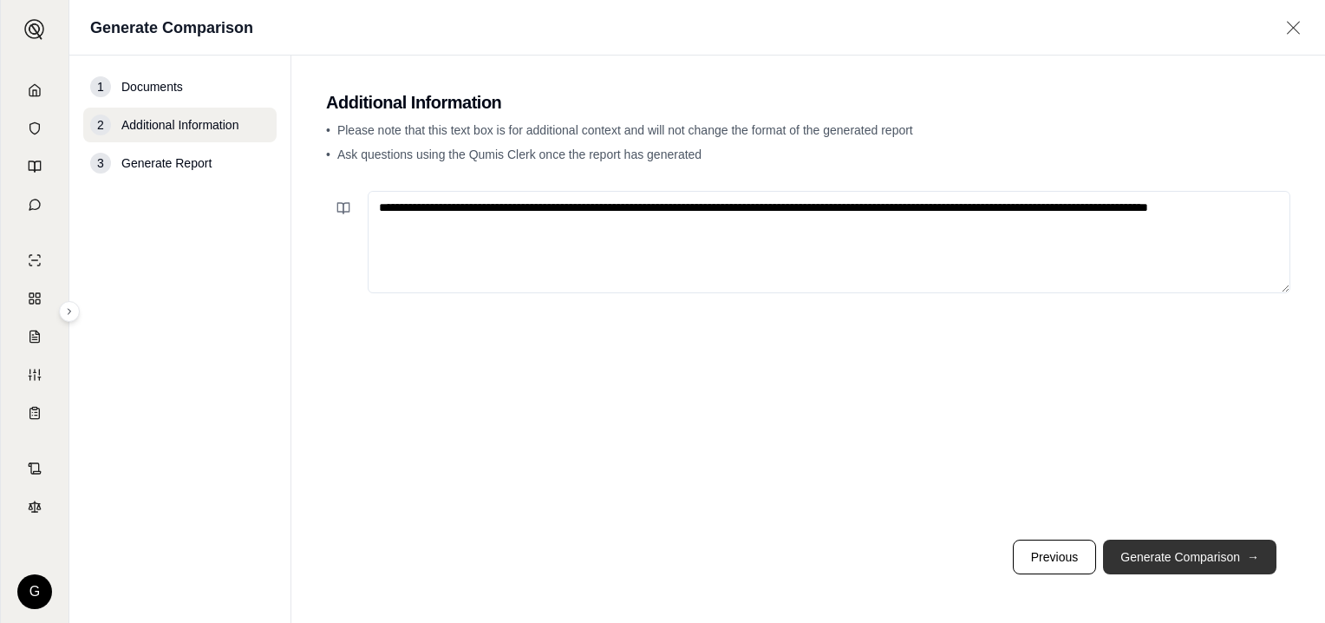
type textarea "**********"
click at [1198, 553] on button "Generate Comparison →" at bounding box center [1189, 556] width 173 height 35
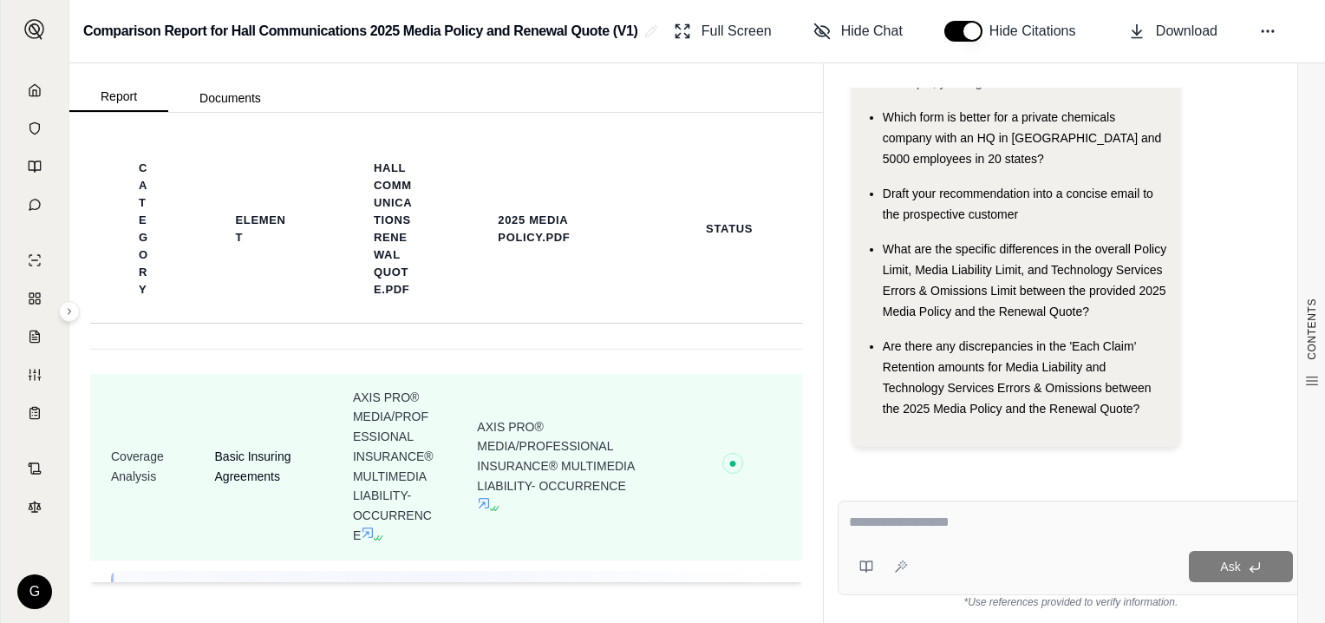
scroll to position [3944, 0]
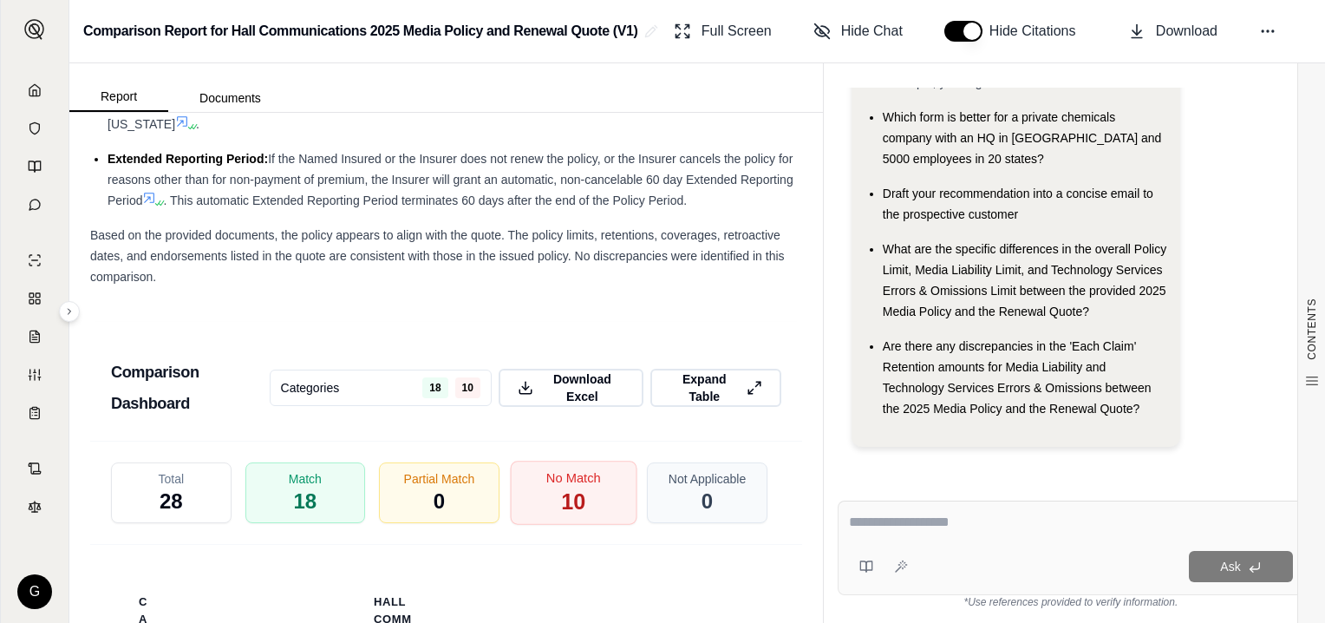
click at [562, 482] on span "No Match" at bounding box center [573, 477] width 55 height 18
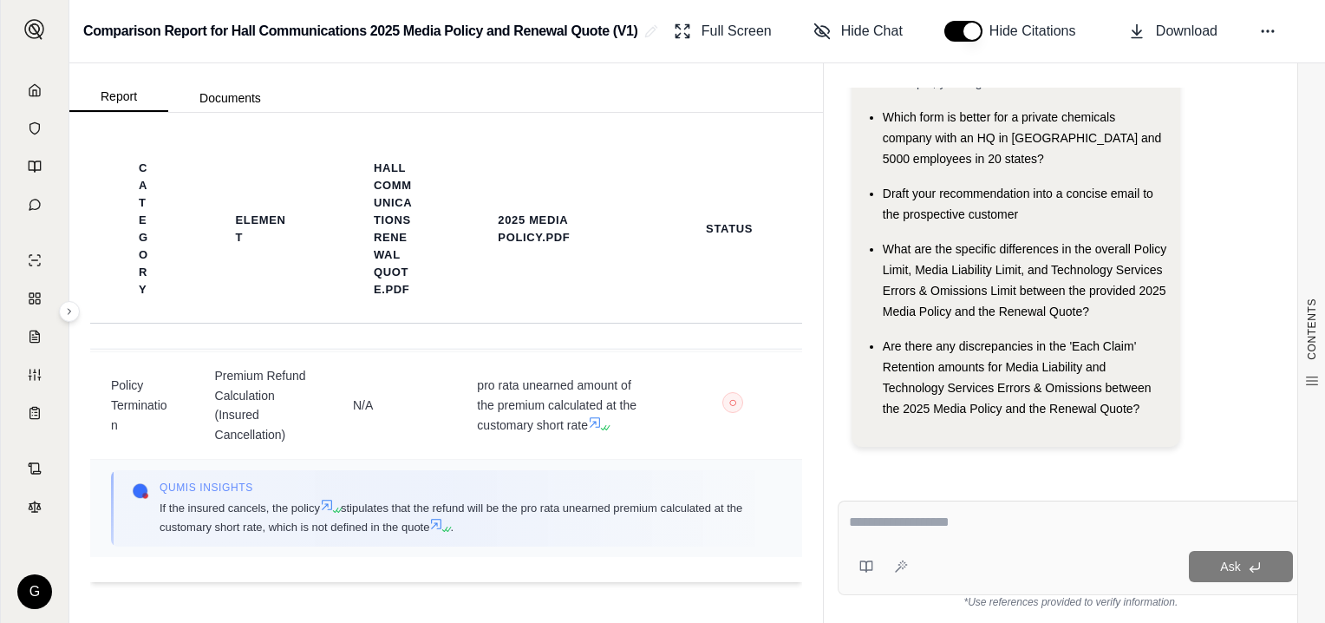
scroll to position [1816, 0]
click at [696, 546] on td "Qumis INSIGHTS If the insured cancels, the policy stipulates that the refund wi…" at bounding box center [446, 508] width 712 height 98
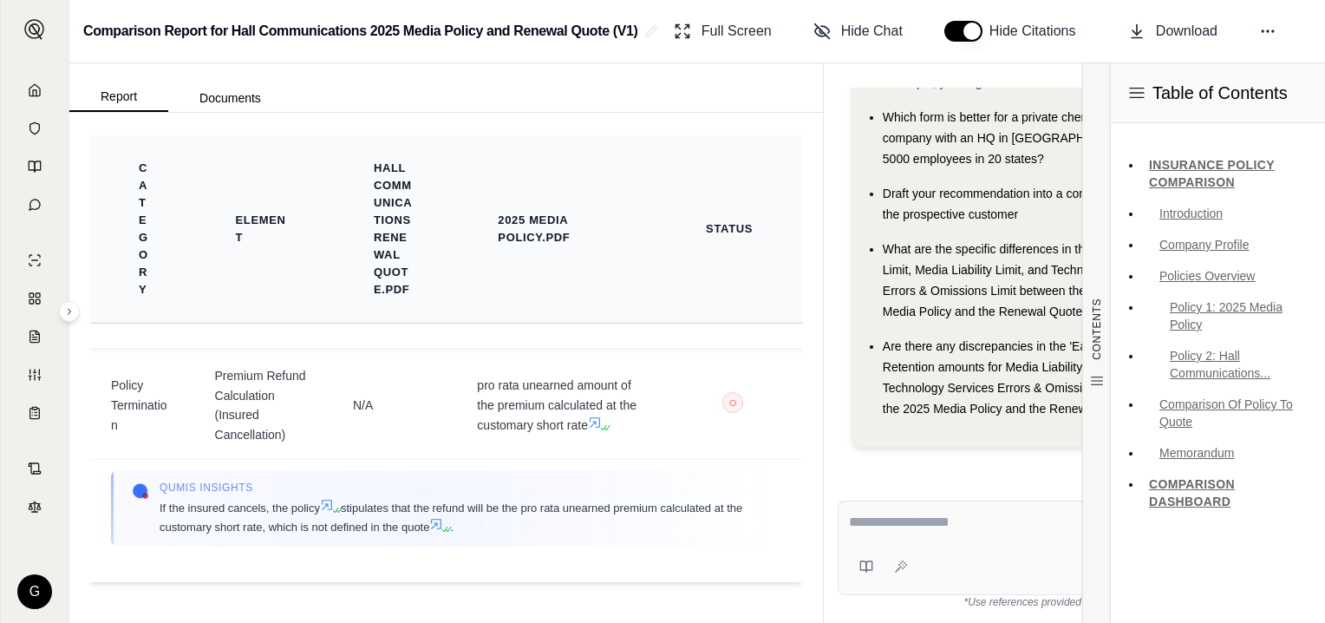
click at [781, 284] on th "Status" at bounding box center [732, 229] width 138 height 188
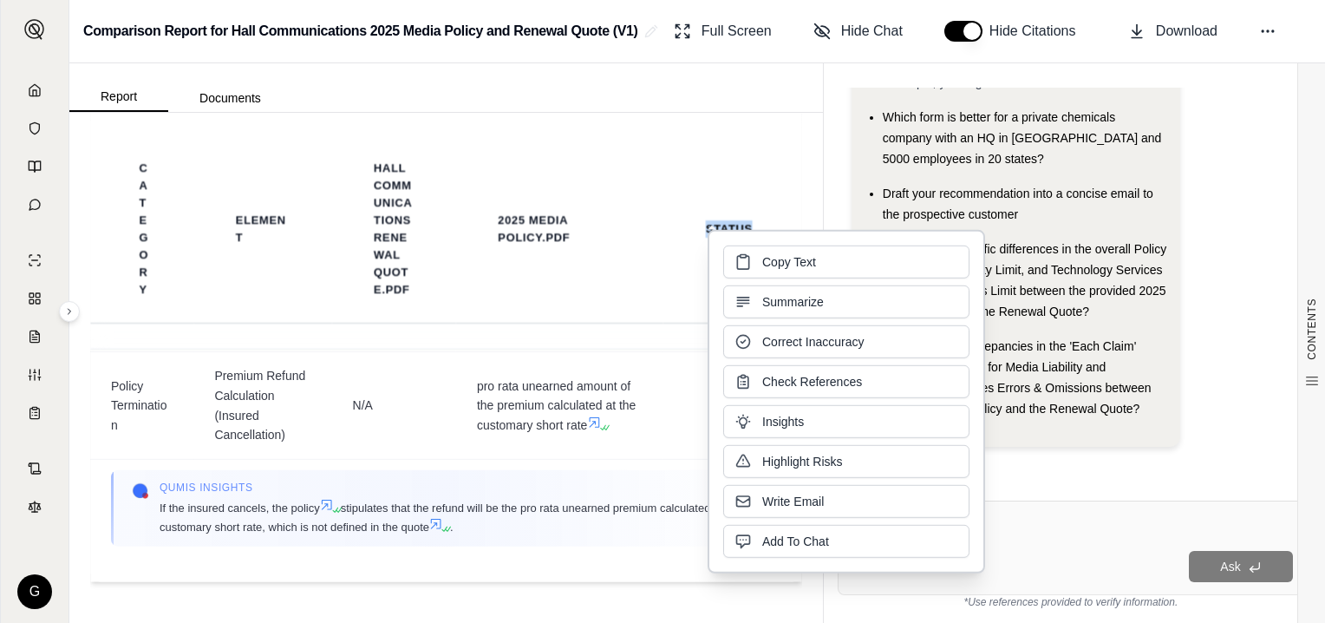
click at [1324, 346] on html "G Comparison Report for Hall Communications 2025 Media Policy and Renewal Quote…" at bounding box center [662, 311] width 1325 height 623
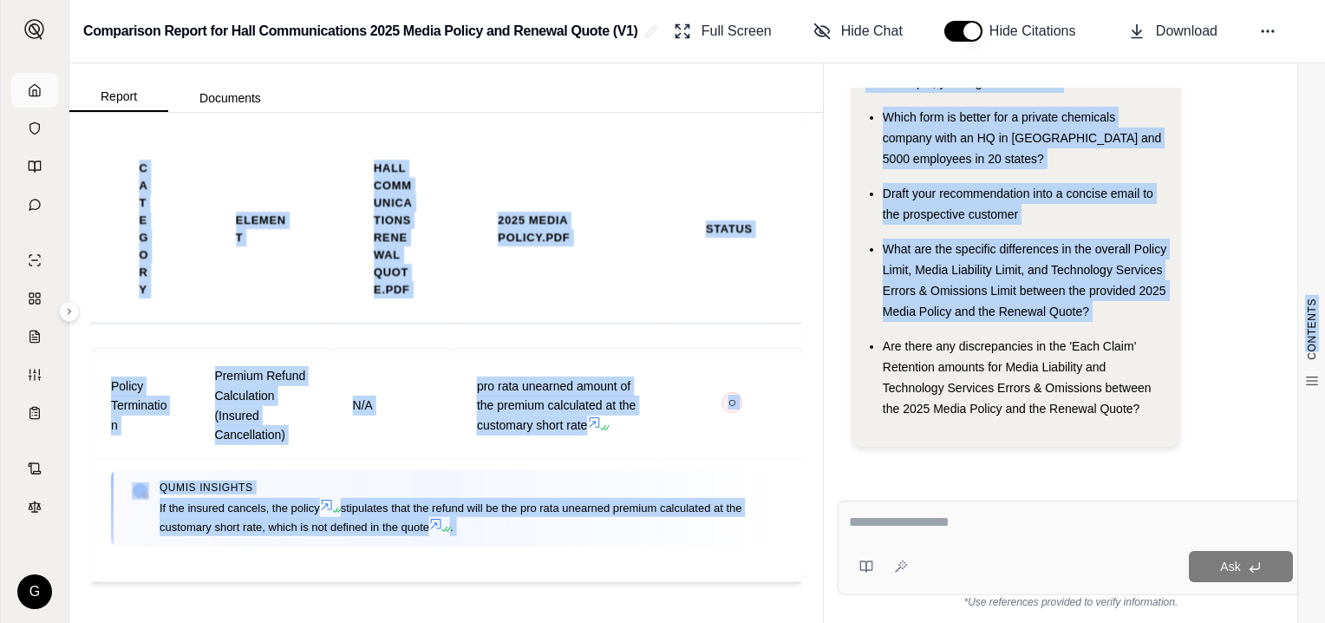
click at [28, 89] on icon at bounding box center [35, 90] width 14 height 14
